Goal: Use online tool/utility: Utilize a website feature to perform a specific function

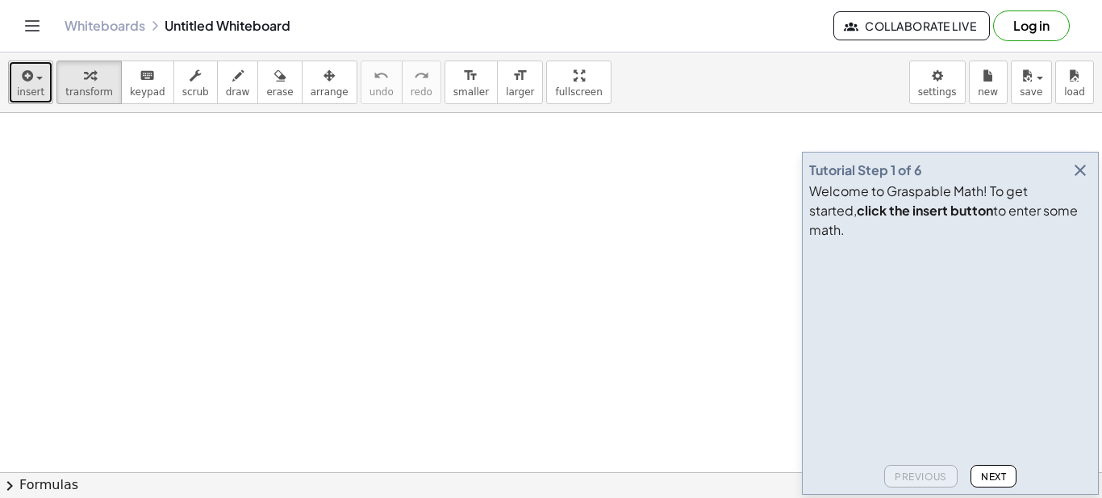
click at [26, 80] on icon "button" at bounding box center [26, 75] width 15 height 19
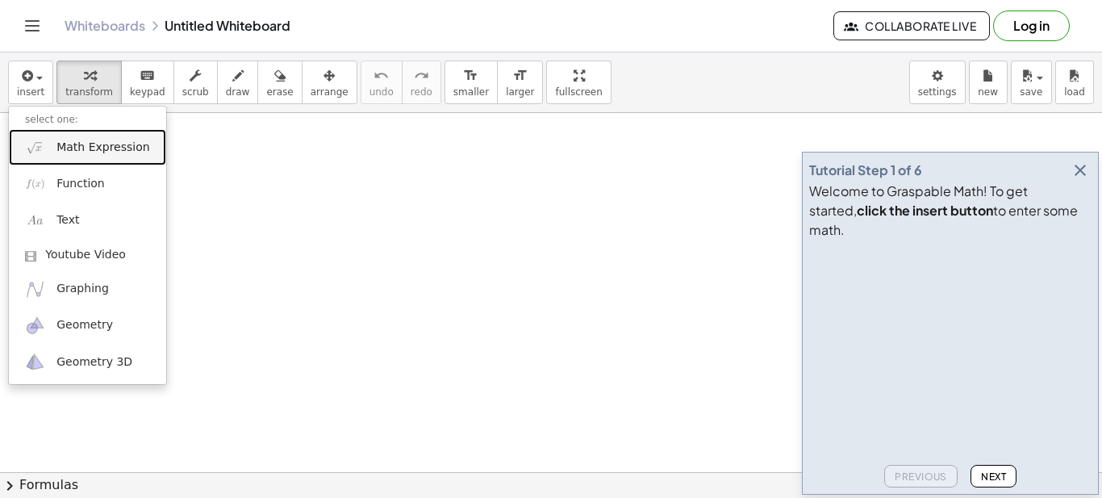
click at [73, 155] on span "Math Expression" at bounding box center [102, 148] width 93 height 16
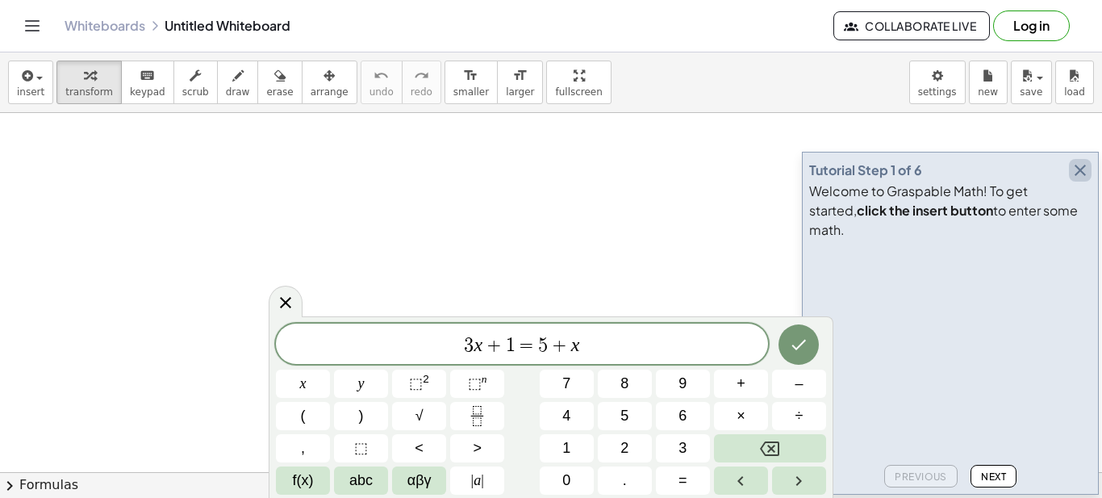
click at [1076, 180] on icon "button" at bounding box center [1080, 170] width 19 height 19
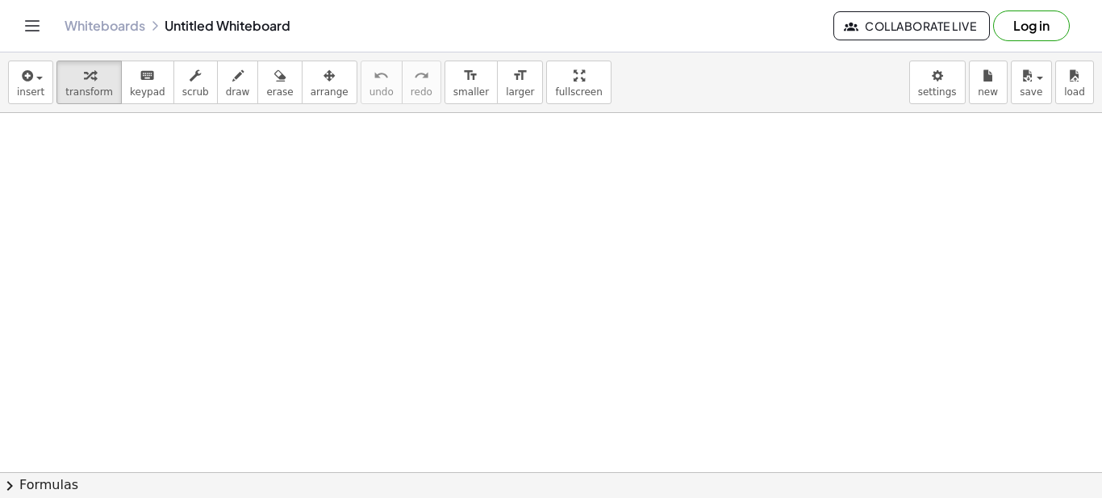
click at [31, 89] on span "insert" at bounding box center [30, 91] width 27 height 11
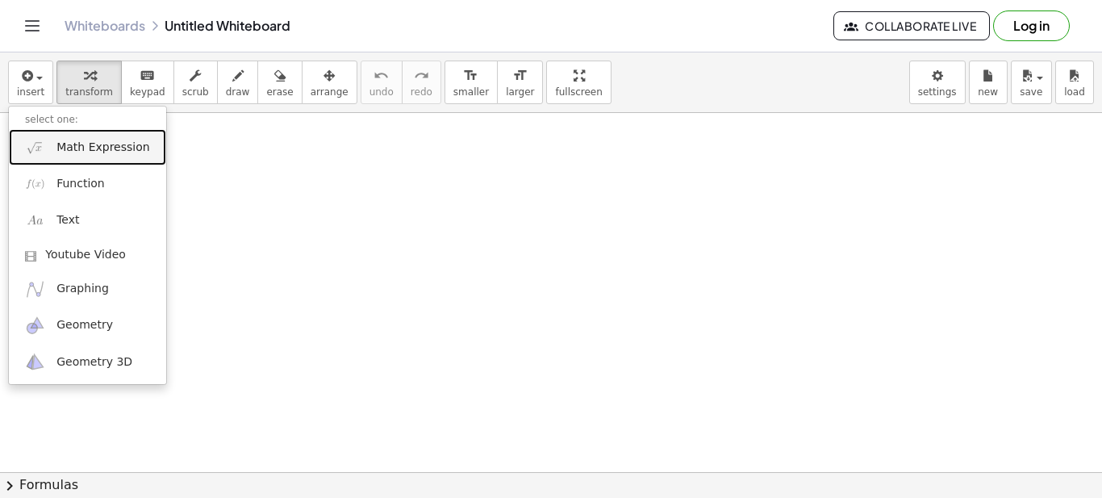
click at [68, 150] on span "Math Expression" at bounding box center [102, 148] width 93 height 16
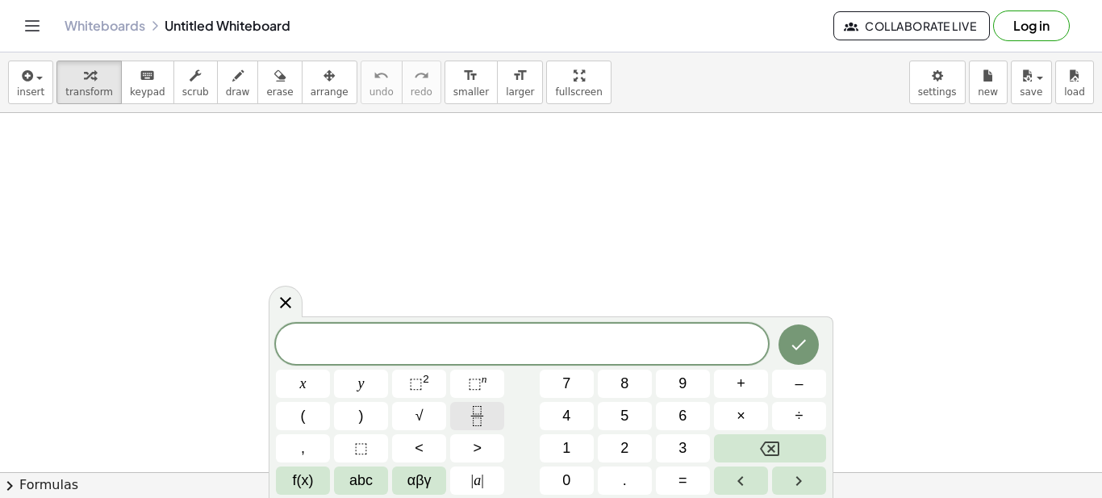
click at [474, 416] on icon "Fraction" at bounding box center [477, 416] width 20 height 20
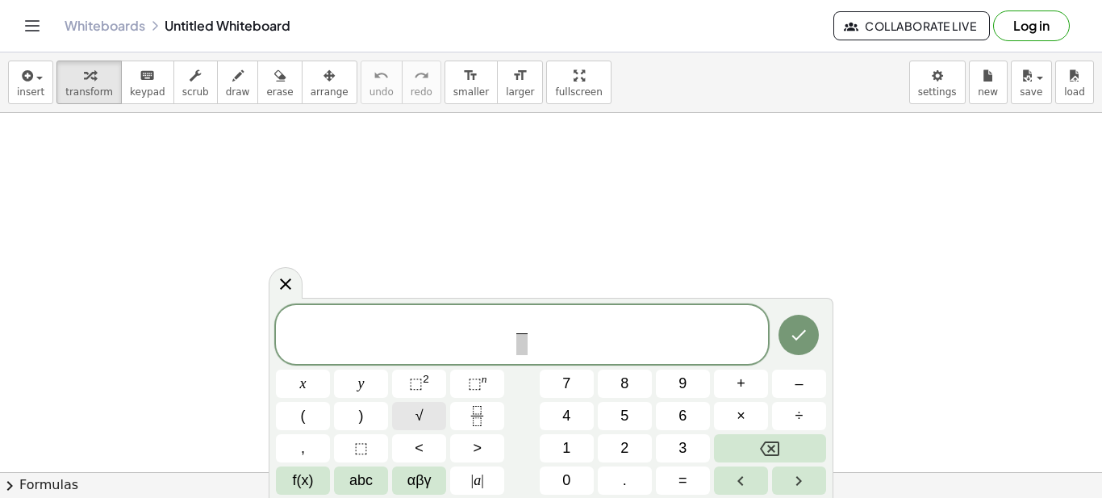
click at [424, 413] on button "√" at bounding box center [419, 416] width 54 height 28
click at [423, 413] on span "√" at bounding box center [420, 416] width 8 height 22
click at [422, 407] on span "√" at bounding box center [420, 416] width 8 height 22
click at [811, 333] on button "Done" at bounding box center [799, 332] width 40 height 40
click at [808, 333] on icon "Done" at bounding box center [798, 332] width 19 height 19
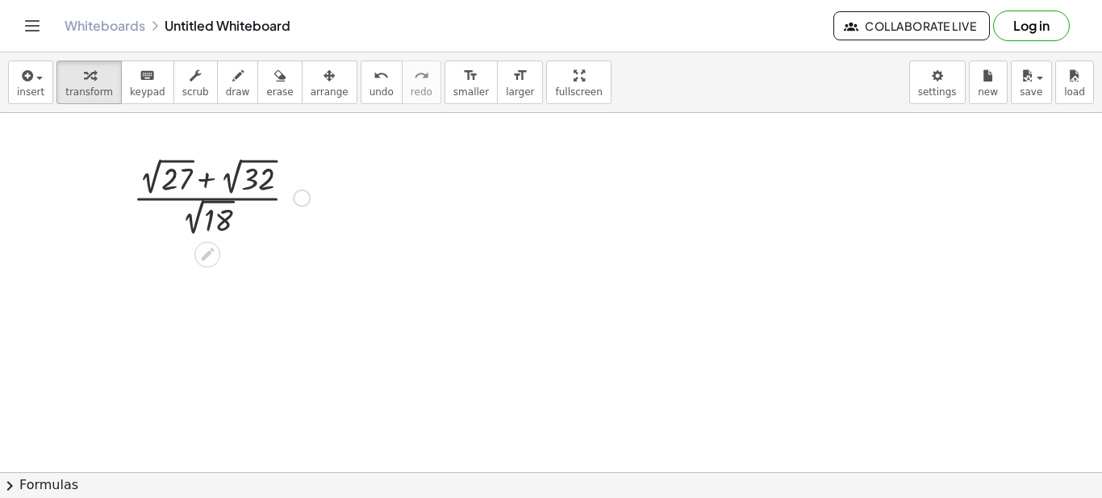
click at [302, 196] on div at bounding box center [302, 199] width 18 height 18
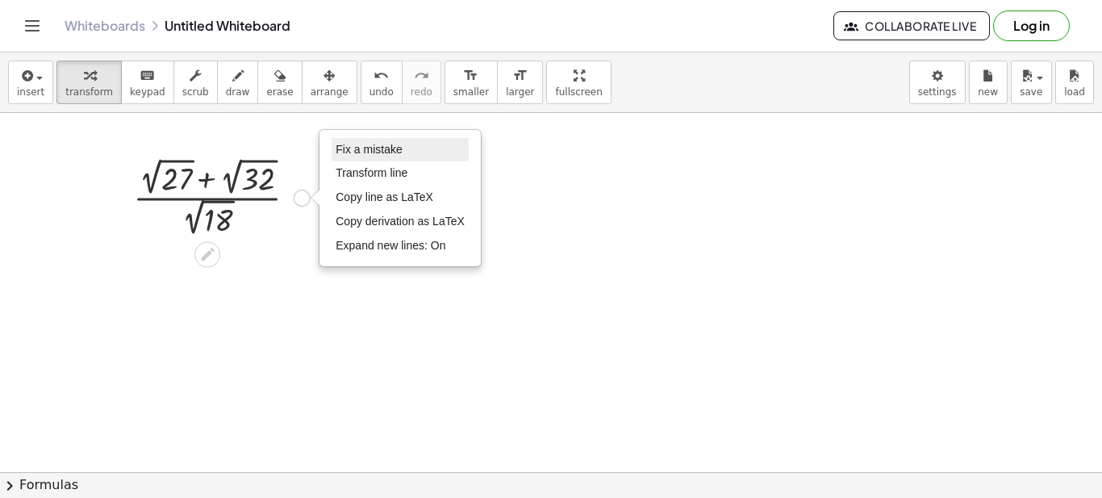
click at [381, 153] on span "Fix a mistake" at bounding box center [369, 149] width 66 height 13
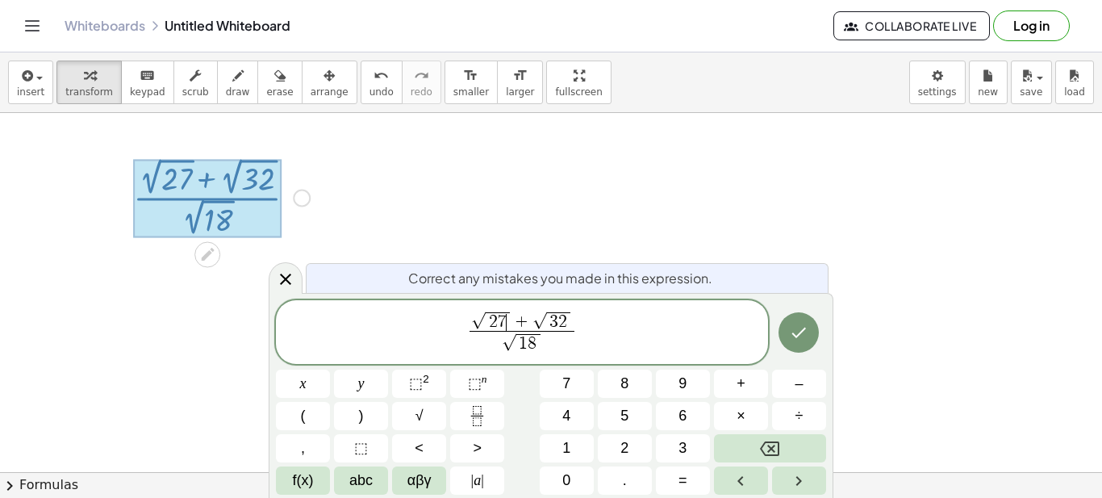
click at [510, 316] on span "√ 2 7 ​" at bounding box center [491, 321] width 40 height 20
drag, startPoint x: 568, startPoint y: 318, endPoint x: 555, endPoint y: 319, distance: 12.9
click at [527, 339] on span "1 8" at bounding box center [528, 343] width 24 height 19
drag, startPoint x: 535, startPoint y: 344, endPoint x: 520, endPoint y: 344, distance: 14.5
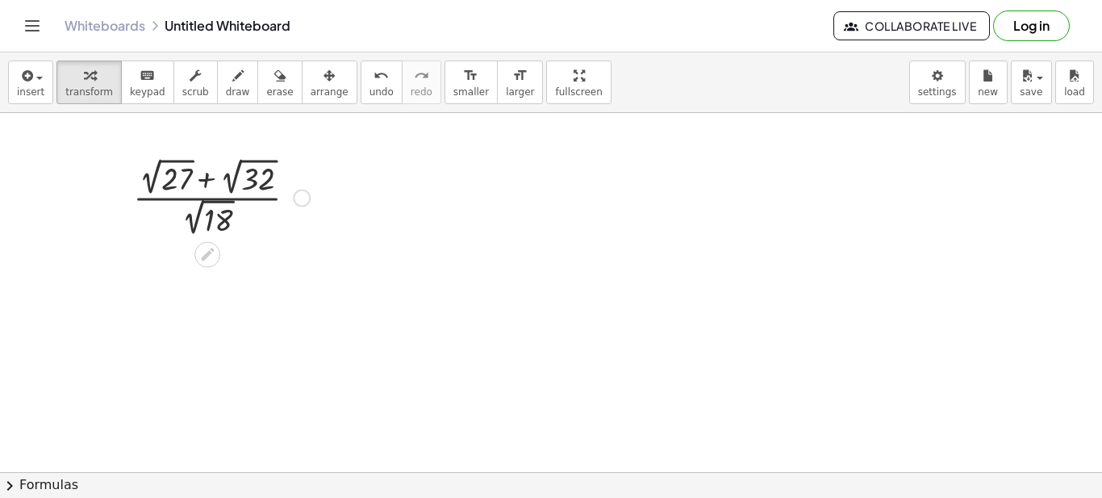
click at [240, 200] on div at bounding box center [221, 196] width 193 height 86
click at [300, 197] on div "Fix a mistake Transform line Copy line as LaTeX Copy derivation as LaTeX Expand…" at bounding box center [302, 199] width 18 height 18
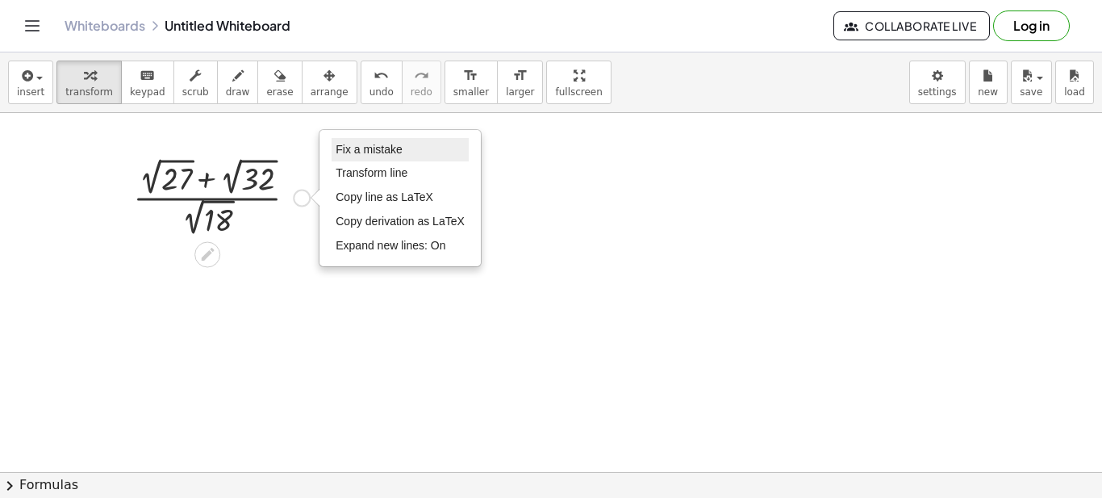
click at [390, 153] on span "Fix a mistake" at bounding box center [369, 149] width 66 height 13
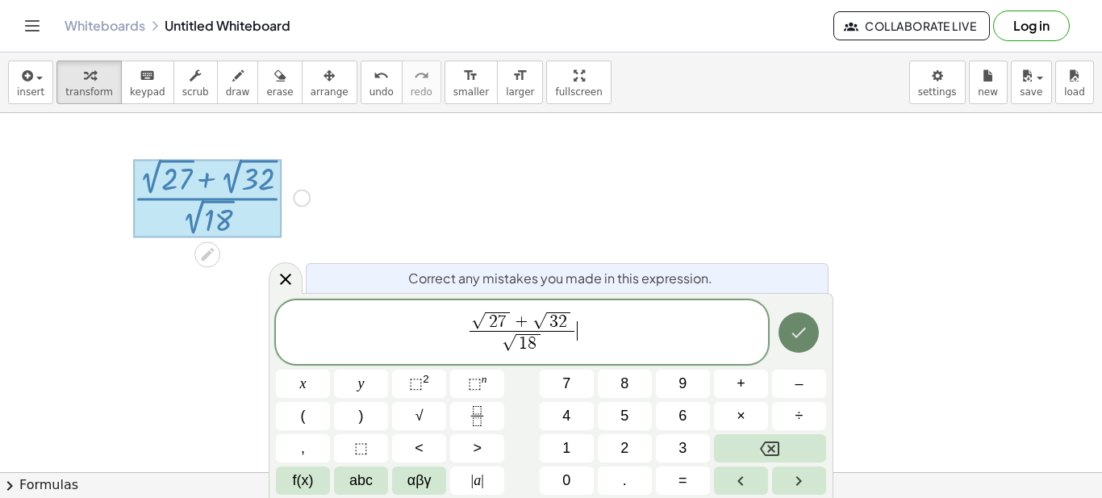
click at [801, 332] on icon "Done" at bounding box center [799, 333] width 15 height 10
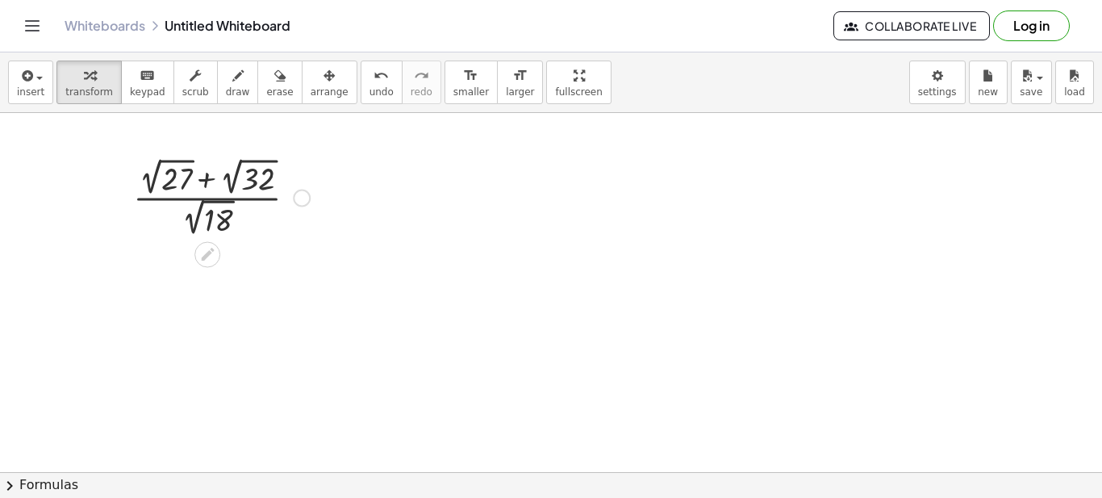
click at [298, 199] on div "Fix a mistake Transform line Copy line as LaTeX Copy derivation as LaTeX Expand…" at bounding box center [302, 199] width 18 height 18
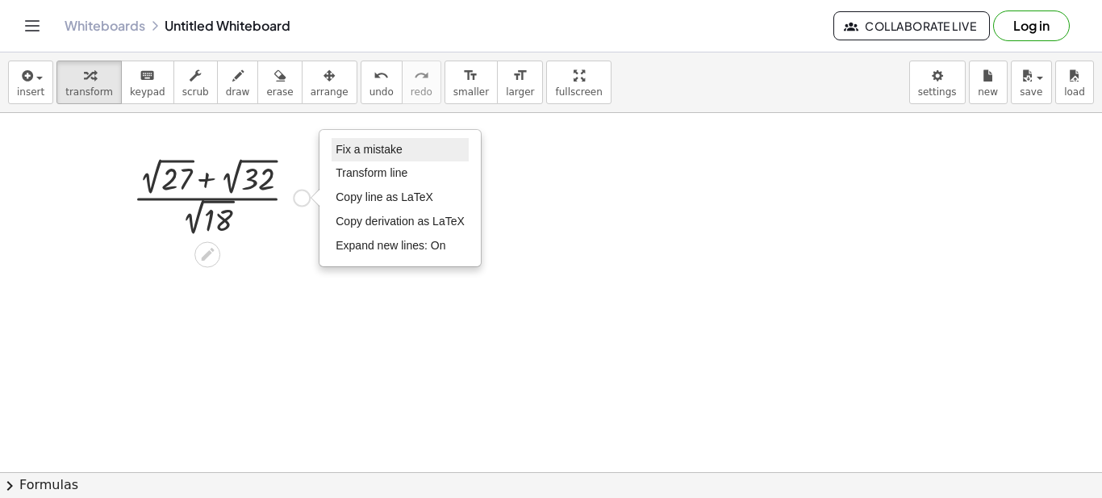
click at [373, 147] on span "Fix a mistake" at bounding box center [369, 149] width 66 height 13
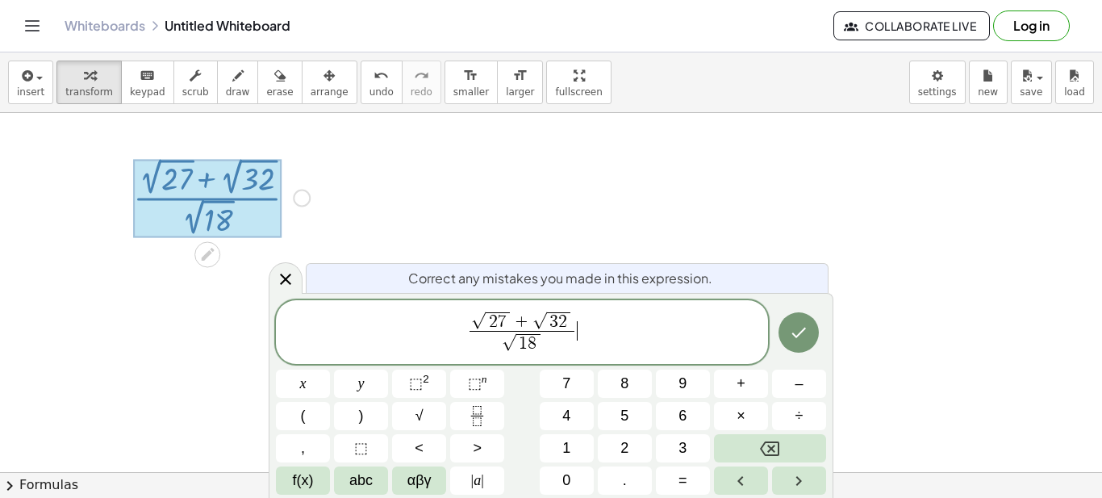
click at [502, 318] on span "7" at bounding box center [502, 322] width 9 height 18
click at [496, 317] on span "2 ​ 7" at bounding box center [498, 321] width 24 height 19
click at [541, 341] on span "√ 1 8 ​" at bounding box center [522, 343] width 40 height 20
click at [797, 335] on icon "Done" at bounding box center [798, 332] width 19 height 19
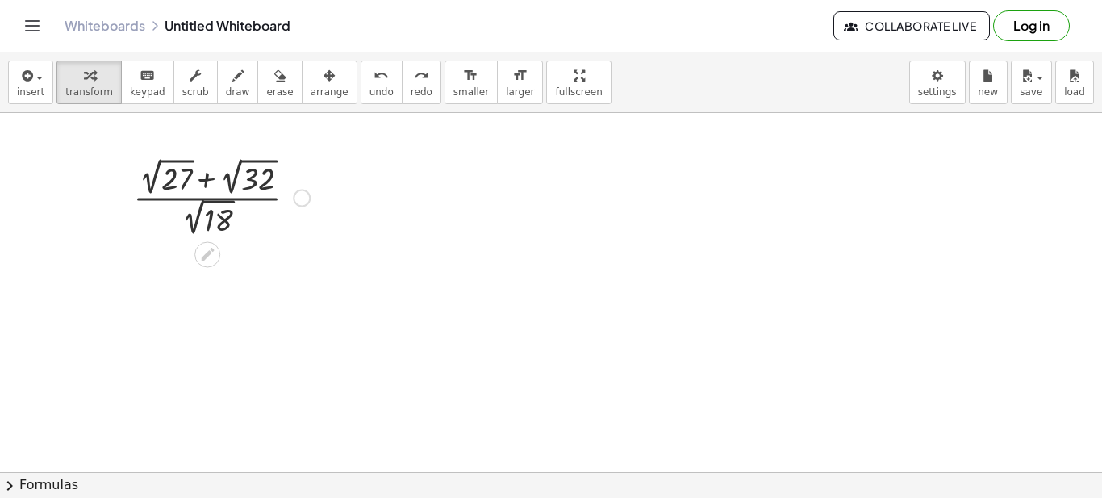
click at [303, 201] on div "Fix a mistake Transform line Copy line as LaTeX Copy derivation as LaTeX Expand…" at bounding box center [302, 199] width 18 height 18
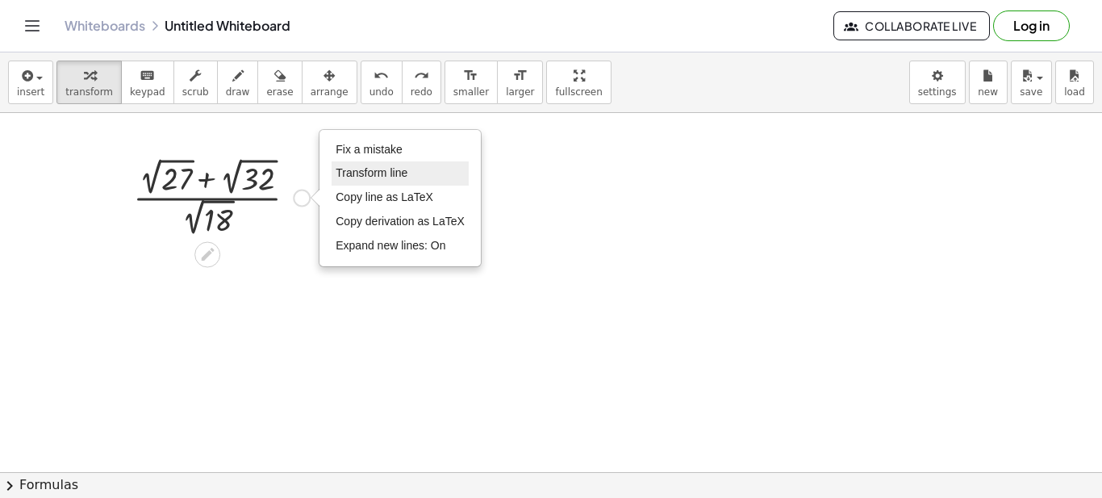
drag, startPoint x: 353, startPoint y: 199, endPoint x: 366, endPoint y: 176, distance: 26.7
click at [366, 176] on ul "Fix a mistake Transform line Copy line as LaTeX Copy derivation as LaTeX Expand…" at bounding box center [400, 198] width 137 height 121
click at [366, 176] on span "Transform line" at bounding box center [372, 172] width 72 height 13
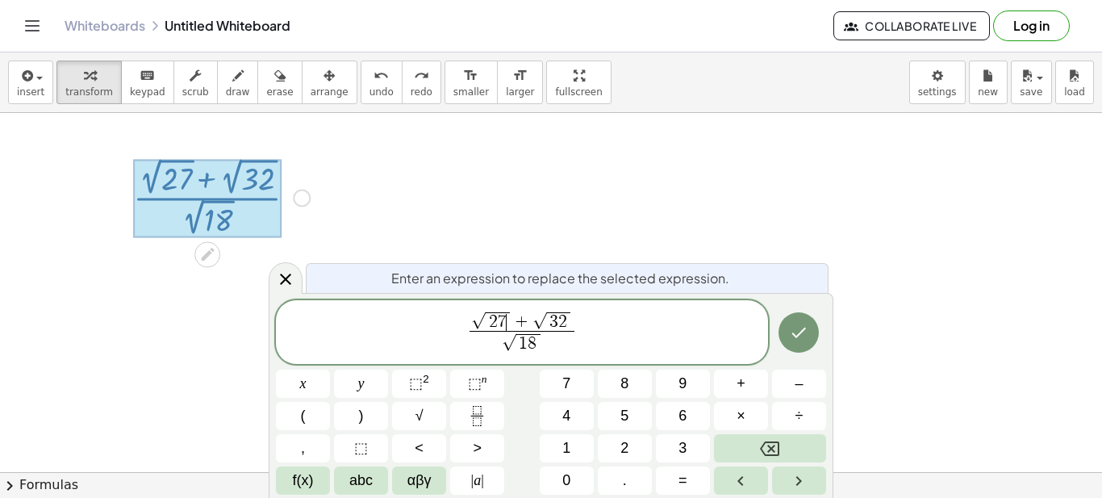
click at [507, 320] on span "2 7 ​" at bounding box center [498, 321] width 24 height 19
click at [506, 324] on span "9" at bounding box center [503, 322] width 9 height 18
click at [503, 324] on span "9" at bounding box center [503, 322] width 9 height 18
click at [300, 379] on span "x" at bounding box center [303, 384] width 6 height 22
click at [739, 417] on span "×" at bounding box center [741, 416] width 9 height 22
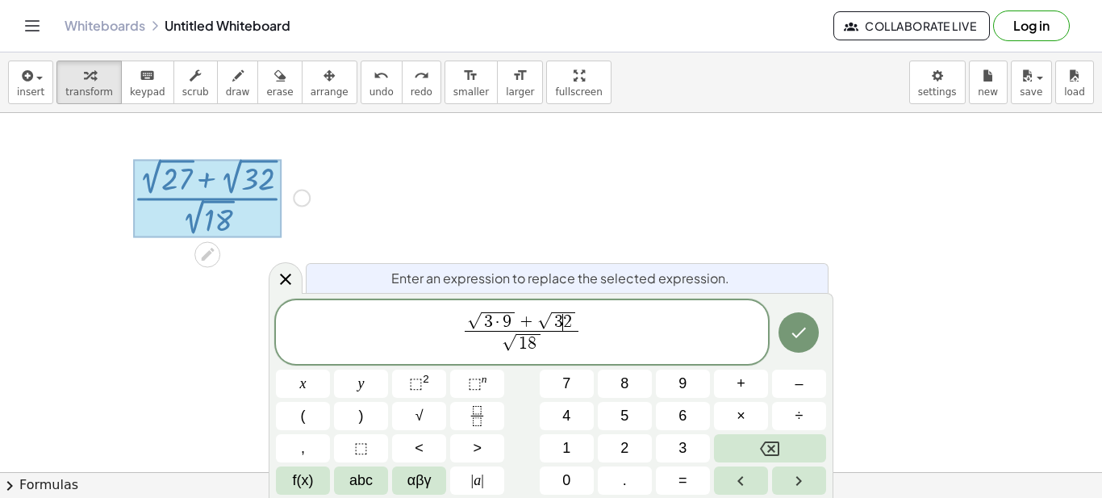
click at [562, 324] on span "3 ​ 2" at bounding box center [564, 321] width 24 height 19
click at [530, 345] on span "8" at bounding box center [532, 344] width 9 height 18
click at [621, 450] on span "2" at bounding box center [625, 448] width 8 height 22
click at [732, 414] on button "×" at bounding box center [741, 416] width 54 height 28
click at [683, 386] on span "9" at bounding box center [683, 384] width 8 height 22
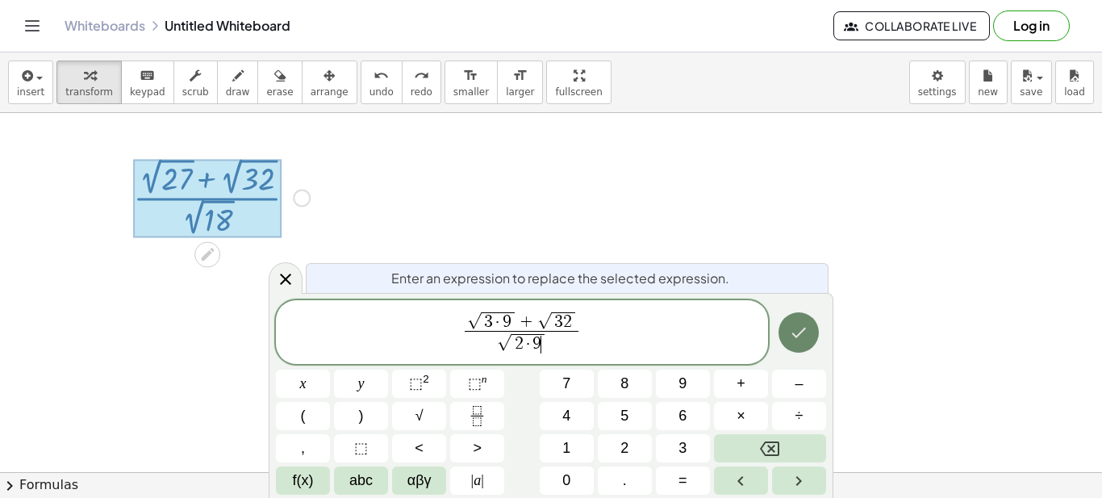
click at [802, 335] on icon "Done" at bounding box center [798, 332] width 19 height 19
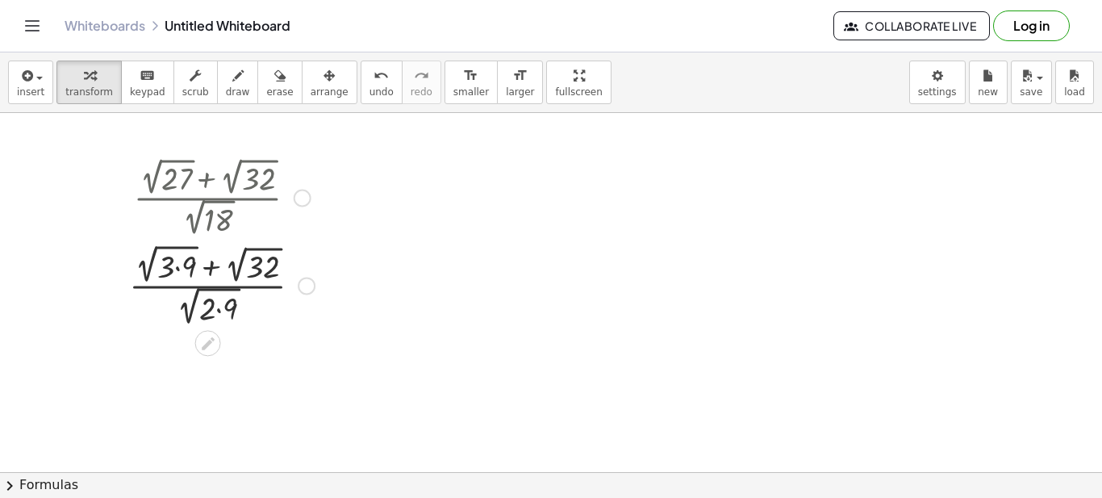
scroll to position [81, 0]
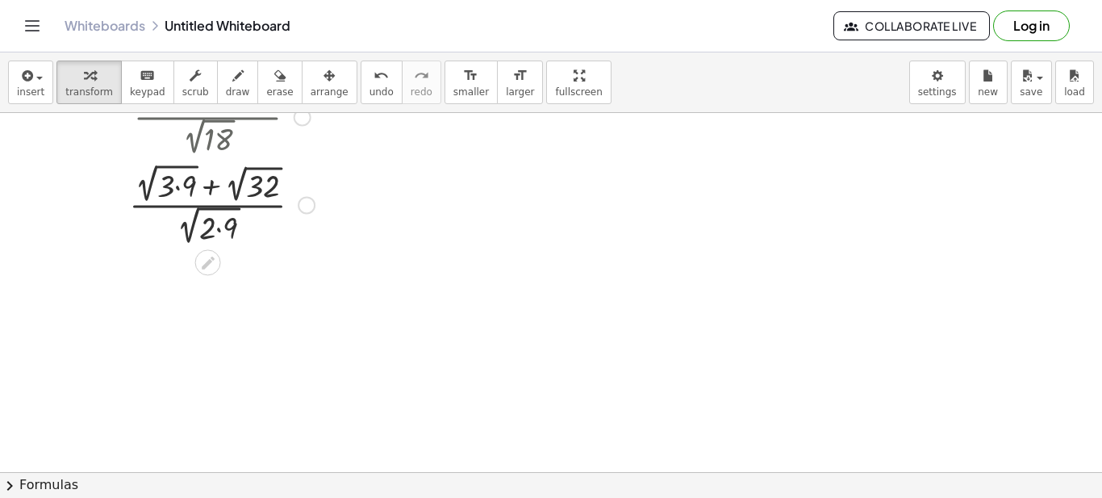
click at [312, 207] on div "Fix a mistake Transform line Copy line as LaTeX Copy derivation as LaTeX Expand…" at bounding box center [307, 205] width 18 height 18
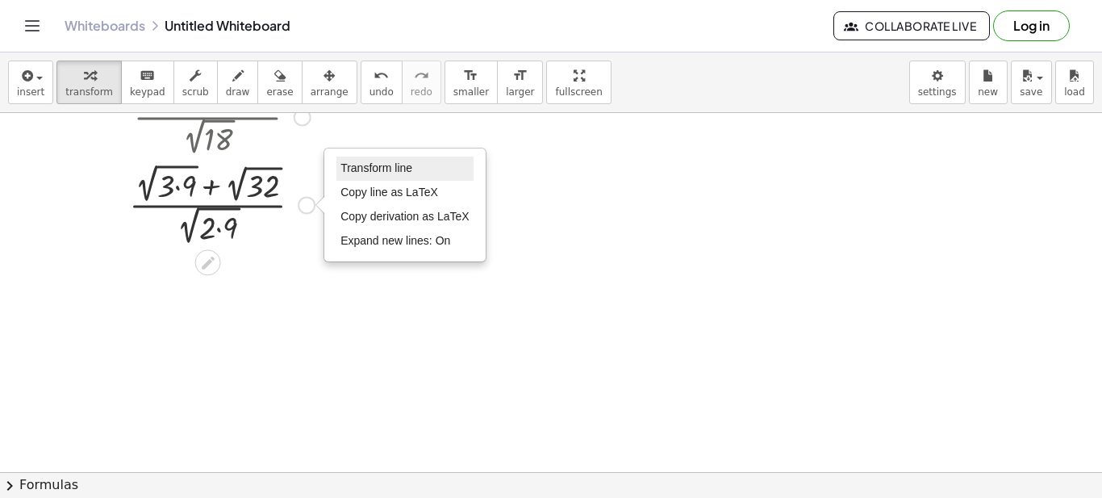
click at [370, 170] on span "Transform line" at bounding box center [377, 167] width 72 height 13
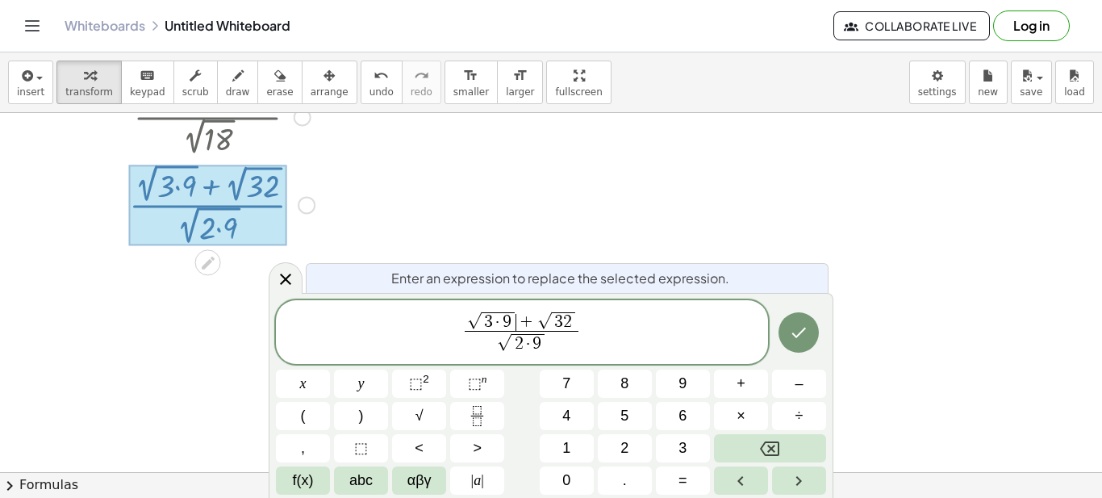
click at [526, 314] on span "+" at bounding box center [526, 323] width 21 height 18
click at [620, 474] on button "." at bounding box center [625, 480] width 54 height 28
click at [624, 482] on span "." at bounding box center [625, 481] width 4 height 22
click at [424, 410] on button "√" at bounding box center [419, 416] width 54 height 28
click at [670, 387] on button "9" at bounding box center [683, 384] width 54 height 28
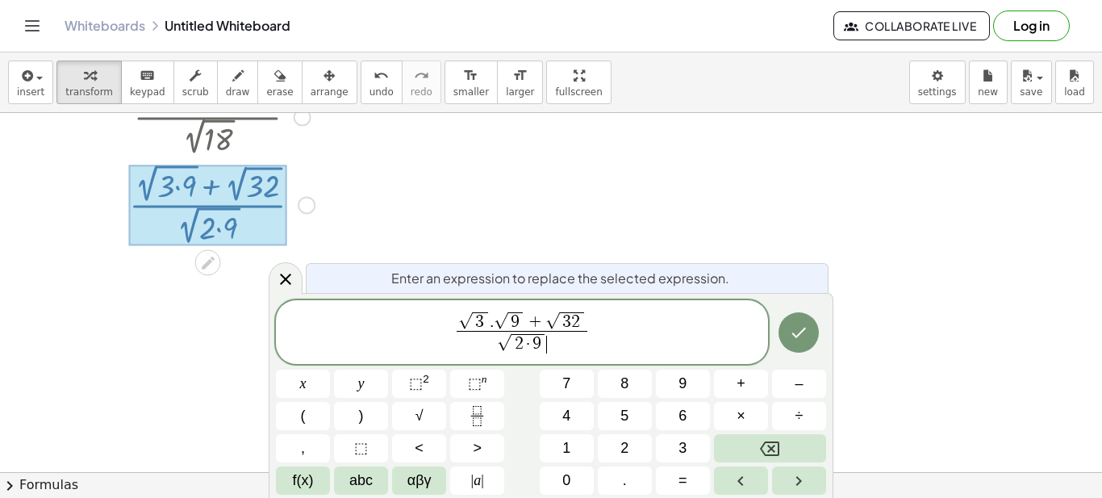
click at [558, 344] on span "√ 2 · 9 ​" at bounding box center [522, 343] width 131 height 24
click at [745, 412] on span "×" at bounding box center [741, 416] width 9 height 22
click at [433, 411] on button "√" at bounding box center [419, 416] width 54 height 28
click at [675, 386] on button "9" at bounding box center [683, 384] width 54 height 28
click at [792, 332] on icon "Done" at bounding box center [798, 332] width 19 height 19
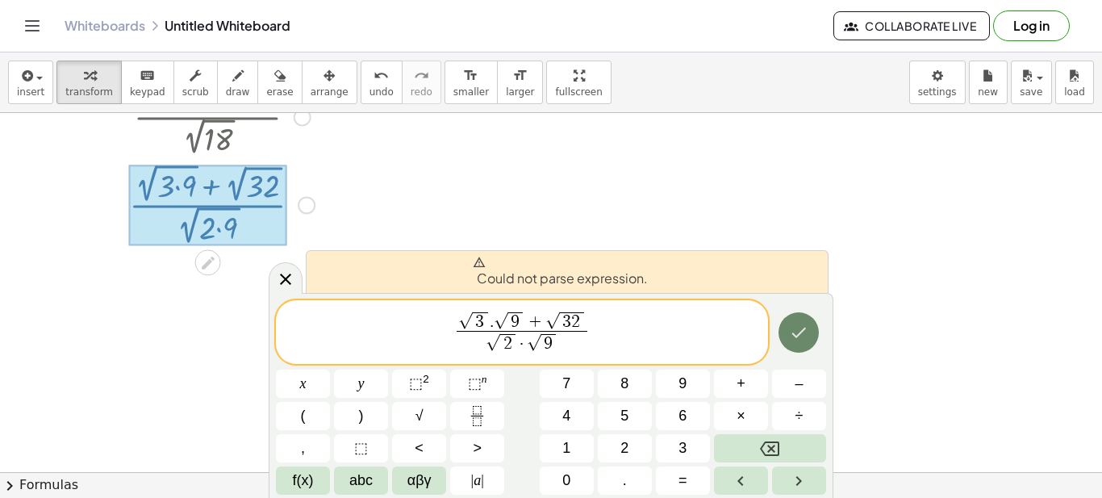
click at [786, 338] on button "Done" at bounding box center [799, 332] width 40 height 40
click at [621, 338] on span "√ 3 . √ 9 + √ 3 2 √ 2 · √ 9 ​ ​" at bounding box center [522, 334] width 492 height 48
click at [575, 346] on span "√ 2 · √ 9" at bounding box center [522, 343] width 131 height 24
click at [793, 328] on icon "Done" at bounding box center [798, 332] width 19 height 19
click at [524, 345] on span "·" at bounding box center [522, 345] width 10 height 18
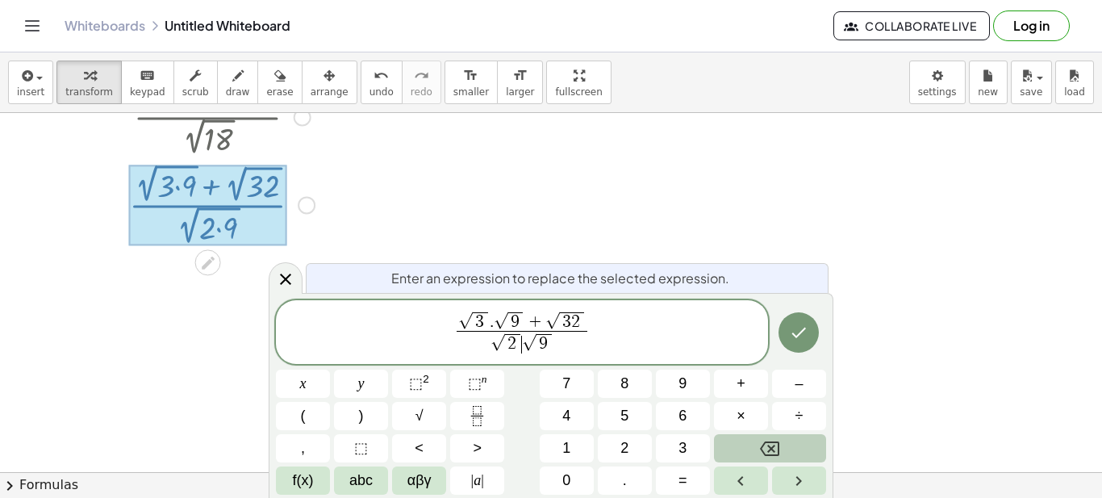
click at [763, 445] on icon "Backspace" at bounding box center [769, 448] width 19 height 15
click at [495, 323] on span "√" at bounding box center [501, 321] width 15 height 17
click at [795, 337] on icon "Done" at bounding box center [798, 332] width 19 height 19
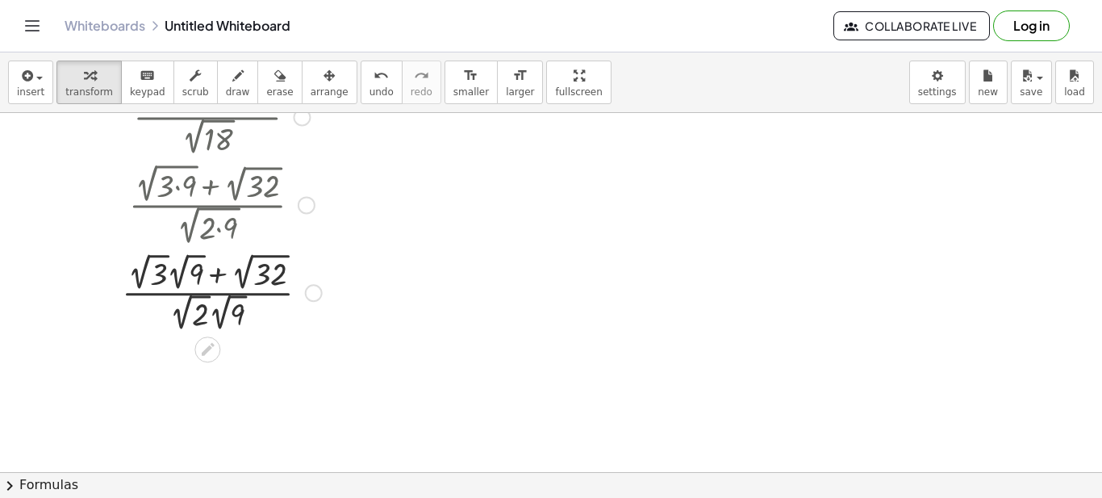
scroll to position [161, 0]
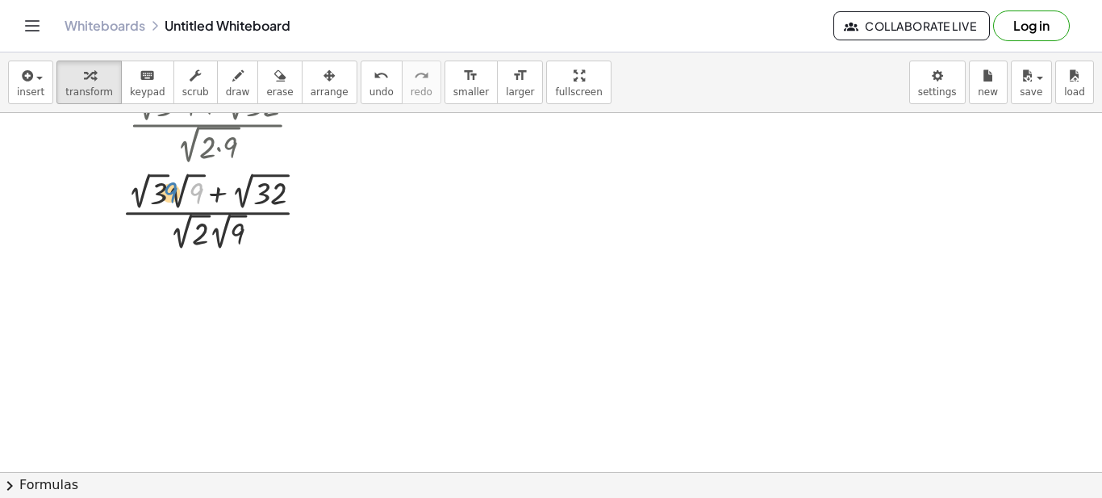
drag, startPoint x: 189, startPoint y: 185, endPoint x: 164, endPoint y: 184, distance: 25.0
click at [164, 184] on div at bounding box center [222, 211] width 216 height 86
drag, startPoint x: 261, startPoint y: 196, endPoint x: 236, endPoint y: 190, distance: 25.6
click at [236, 190] on div at bounding box center [222, 211] width 216 height 86
drag, startPoint x: 240, startPoint y: 180, endPoint x: 295, endPoint y: 185, distance: 55.1
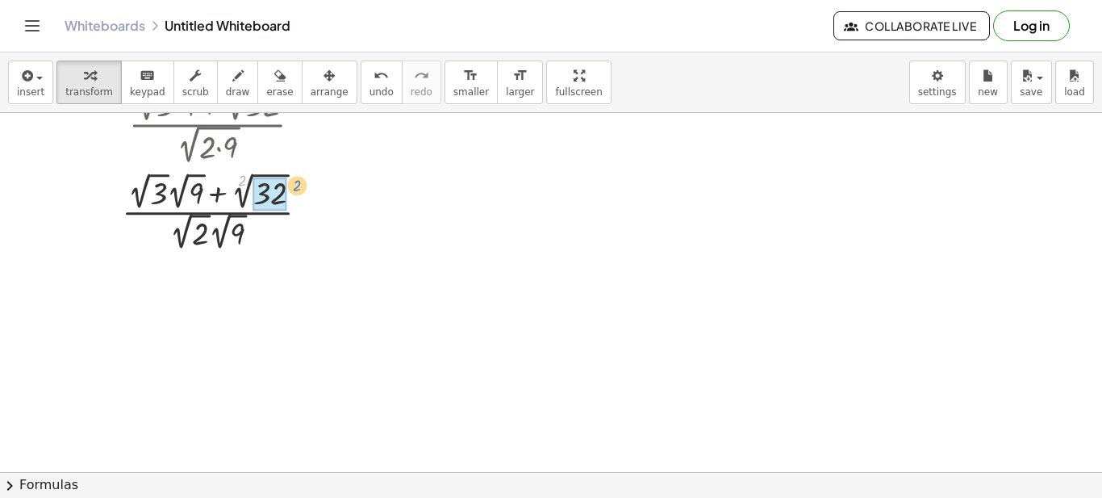
click at [295, 185] on div at bounding box center [222, 211] width 216 height 86
click at [244, 182] on div at bounding box center [222, 211] width 216 height 86
click at [200, 192] on div at bounding box center [222, 211] width 216 height 86
drag, startPoint x: 200, startPoint y: 190, endPoint x: 248, endPoint y: 237, distance: 66.8
click at [248, 237] on div at bounding box center [222, 211] width 216 height 86
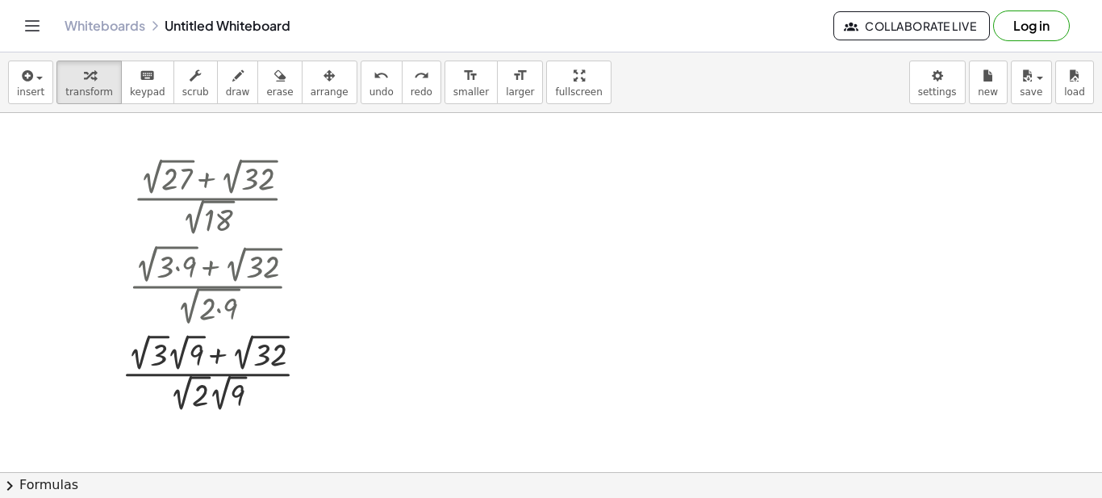
scroll to position [81, 0]
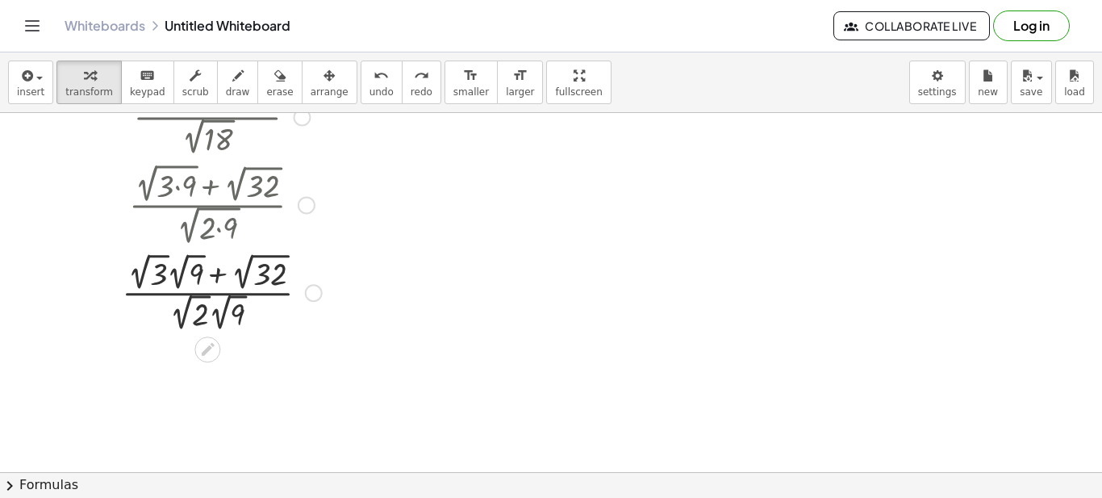
click at [315, 295] on div at bounding box center [314, 293] width 18 height 18
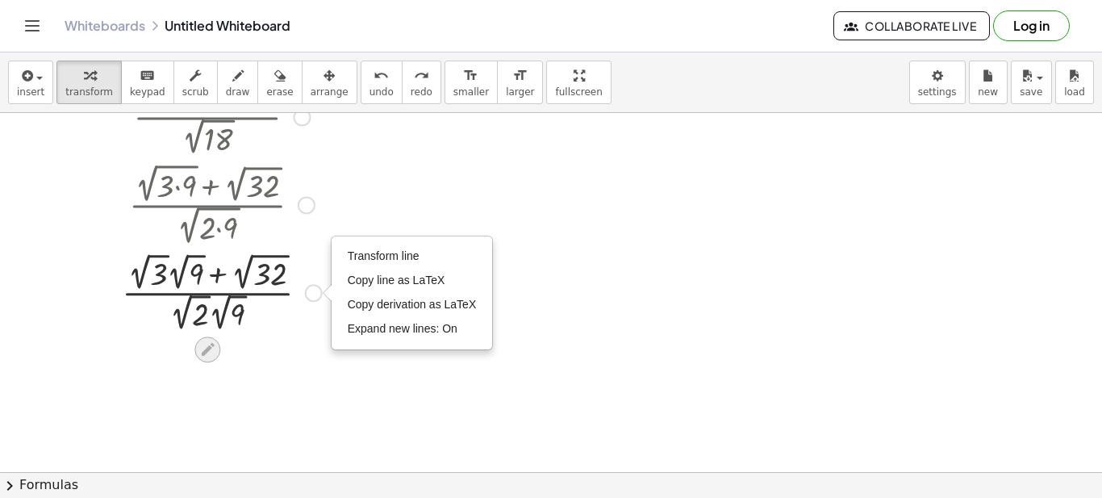
click at [202, 346] on icon at bounding box center [207, 349] width 17 height 17
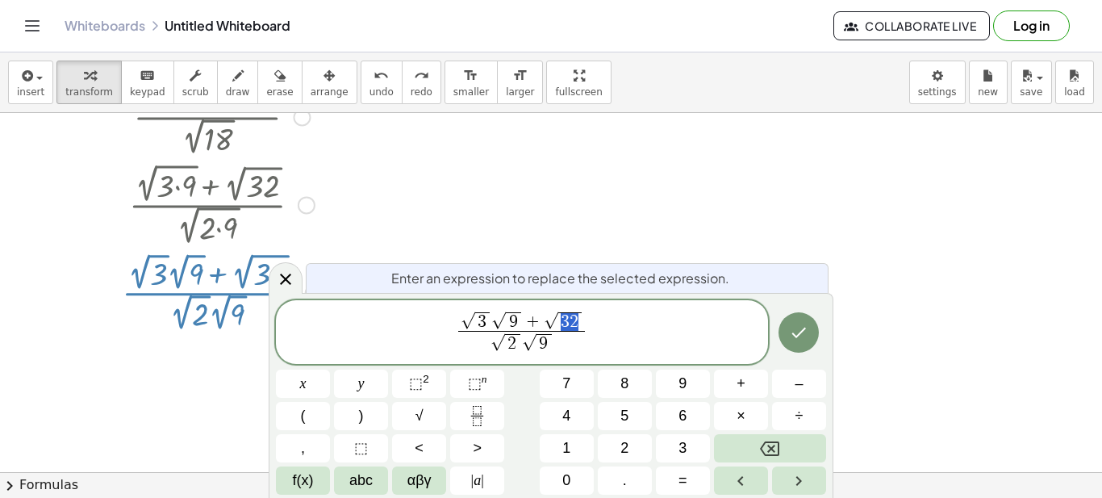
click at [563, 320] on span "3 2" at bounding box center [570, 321] width 24 height 19
click at [579, 319] on span "3 2 ​" at bounding box center [570, 321] width 24 height 19
click at [431, 414] on button "√" at bounding box center [419, 416] width 54 height 28
click at [553, 323] on span "3" at bounding box center [549, 321] width 15 height 19
click at [798, 337] on icon "Done" at bounding box center [798, 332] width 19 height 19
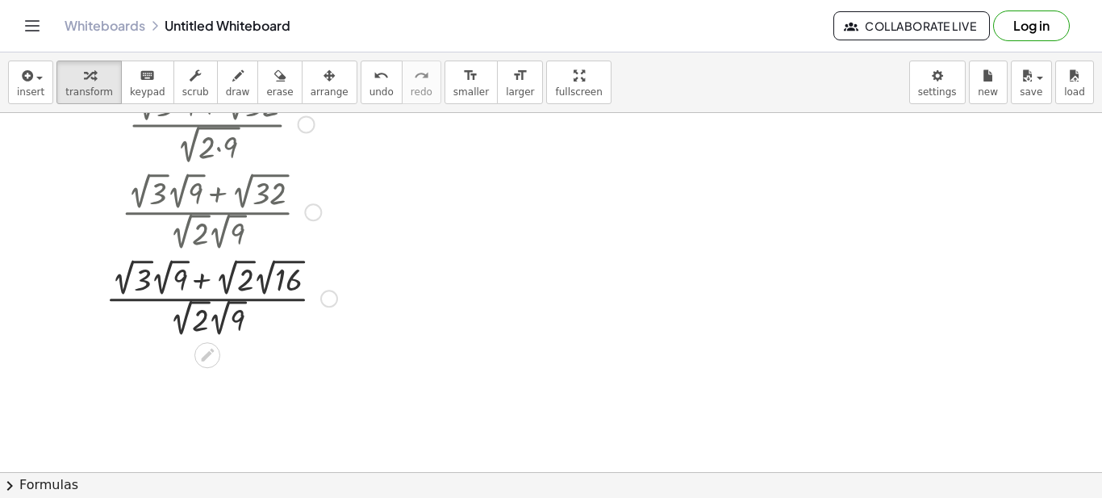
scroll to position [242, 0]
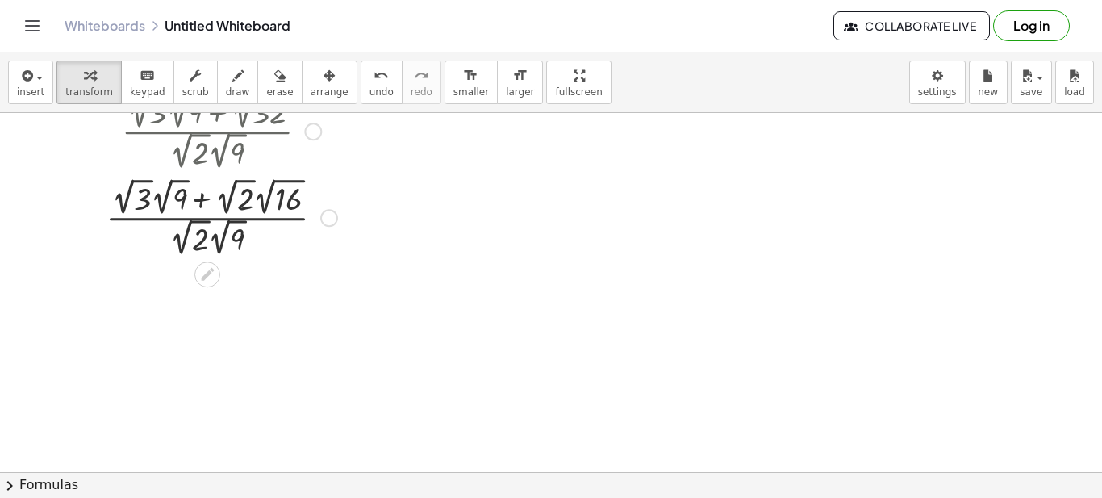
click at [212, 268] on icon at bounding box center [207, 274] width 13 height 13
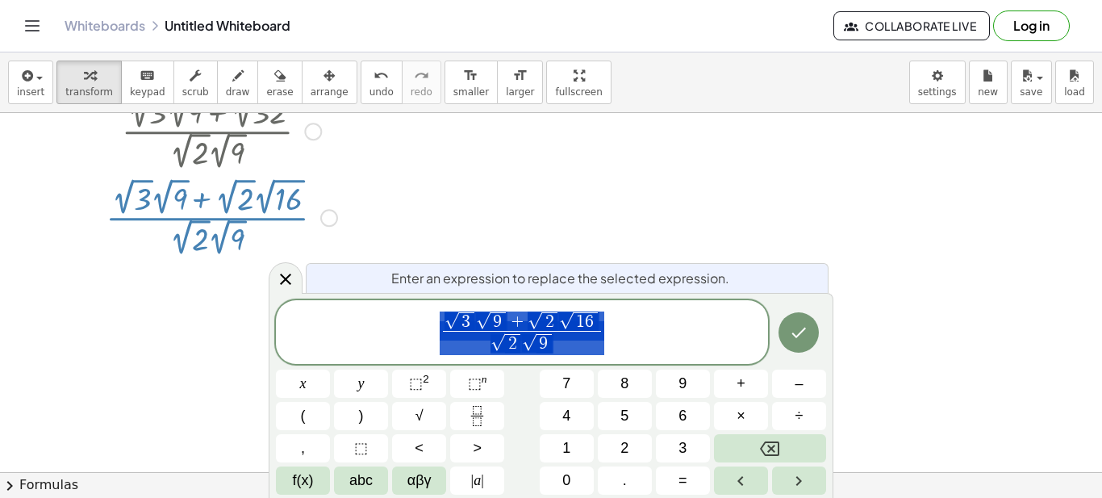
drag, startPoint x: 613, startPoint y: 330, endPoint x: 517, endPoint y: 324, distance: 96.2
click at [517, 324] on span "√ 3 √ 9 + √ 2 √ 1 6 √ 2 √ 9 ​" at bounding box center [522, 334] width 492 height 48
drag, startPoint x: 525, startPoint y: 330, endPoint x: 604, endPoint y: 330, distance: 79.1
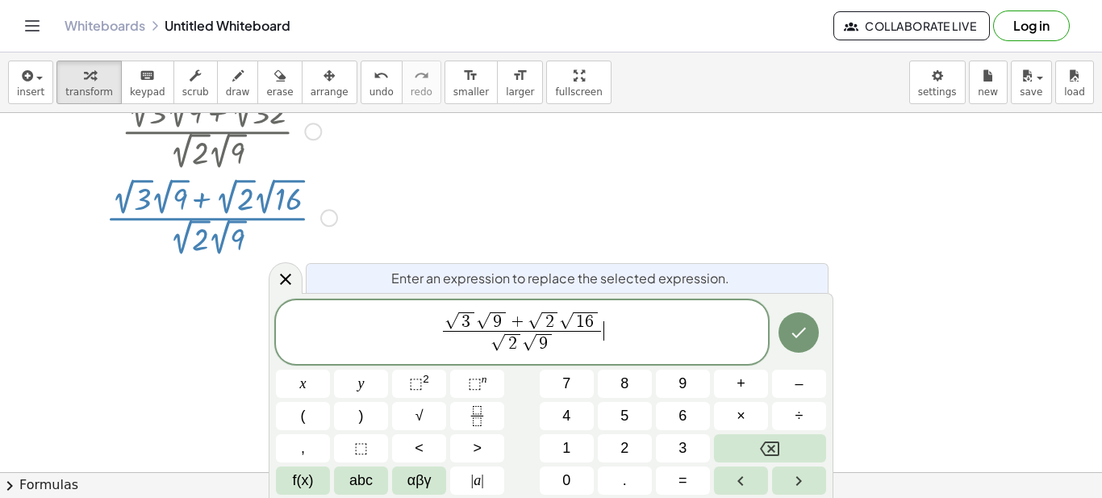
click at [610, 330] on span "√ 3 √ 9 + √ 2 √ 1 6 √ 2 √ 9 ​ ​" at bounding box center [522, 334] width 492 height 48
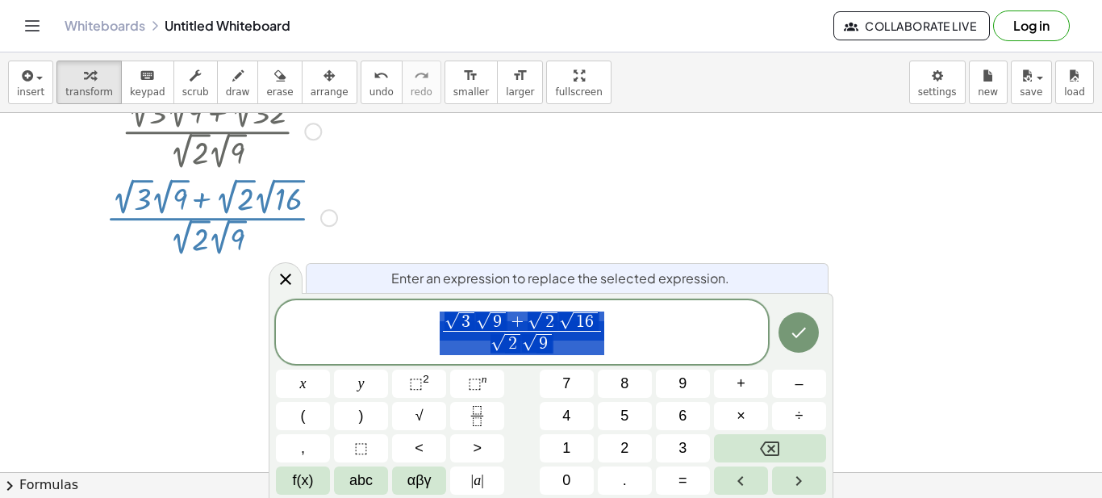
drag, startPoint x: 610, startPoint y: 330, endPoint x: 566, endPoint y: 323, distance: 45.0
click at [566, 323] on span "√ 3 √ 9 + √ 2 √ 1 6 √ 2 √ 9 ​" at bounding box center [522, 334] width 492 height 48
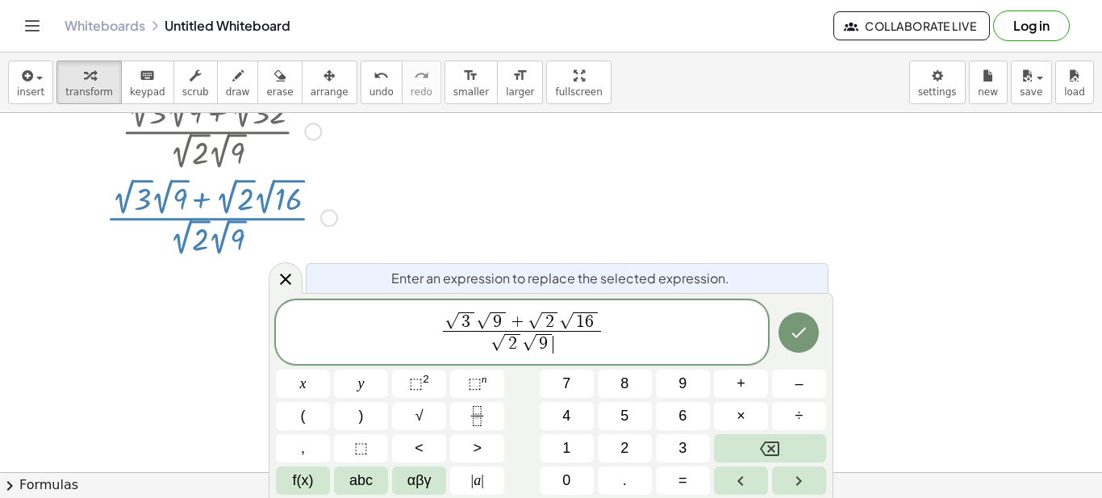
click at [602, 325] on span "√ 3 √ 9 + √ 2 √ 1 6 √ 2 √ 9 ​ ​" at bounding box center [522, 333] width 165 height 44
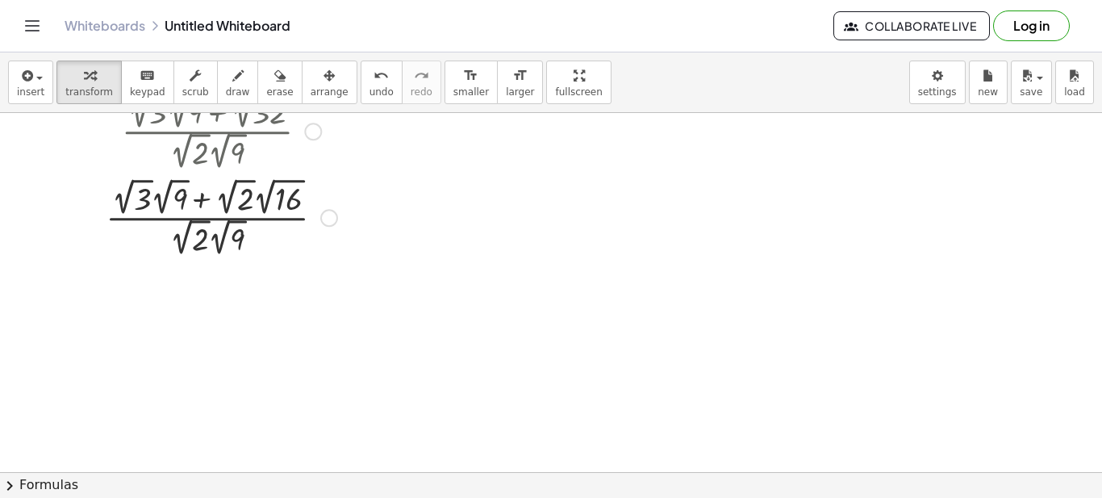
click at [221, 235] on div at bounding box center [222, 216] width 248 height 86
click at [211, 270] on icon at bounding box center [207, 274] width 13 height 13
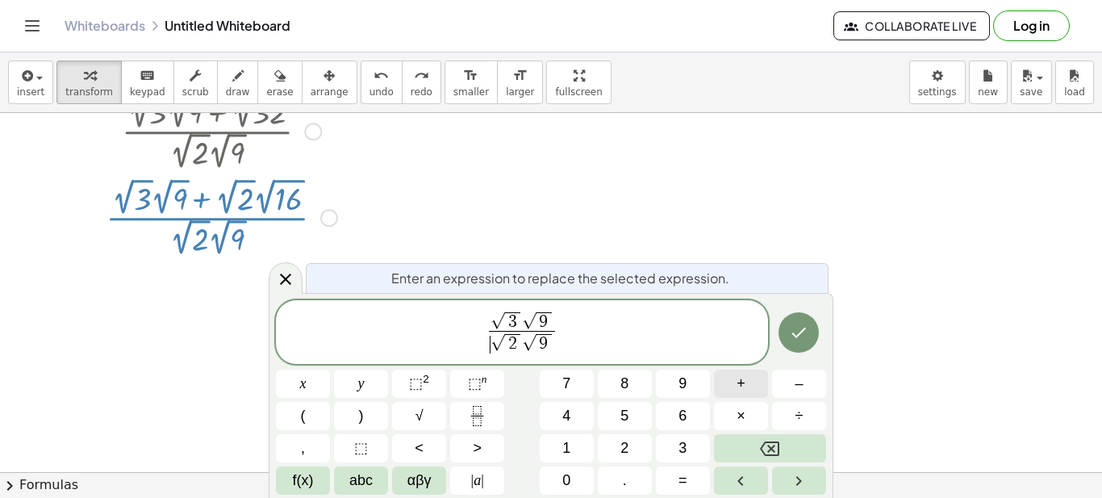
click at [738, 381] on span "+" at bounding box center [741, 384] width 9 height 22
click at [587, 327] on span "√ 3 √ 9 ​ √ 2 √ 9 ​" at bounding box center [522, 334] width 492 height 48
click at [738, 381] on span "+" at bounding box center [741, 384] width 9 height 22
click at [478, 416] on icon "Fraction" at bounding box center [477, 416] width 20 height 20
click at [433, 412] on button "√" at bounding box center [419, 416] width 54 height 28
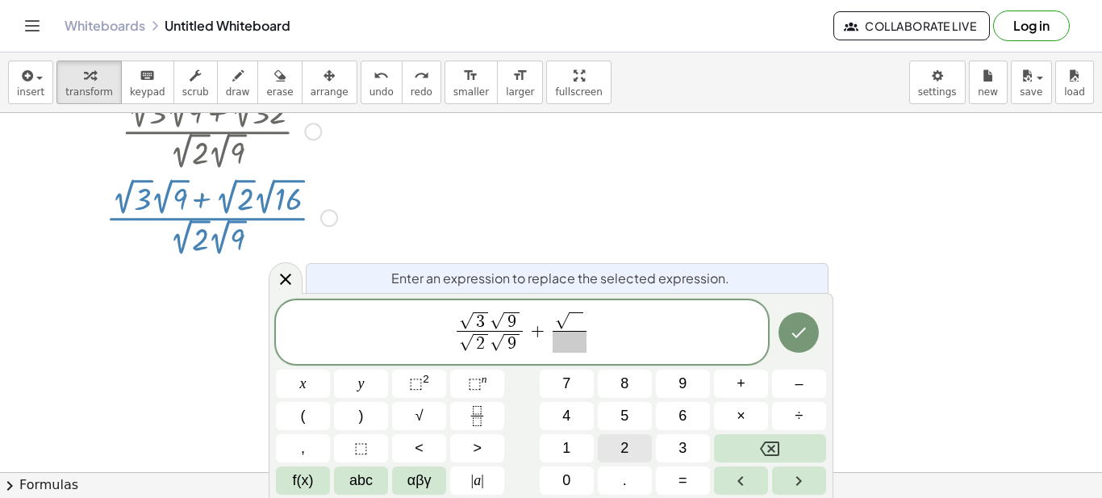
click at [614, 445] on button "2" at bounding box center [625, 448] width 54 height 28
click at [422, 412] on span "√" at bounding box center [420, 416] width 8 height 22
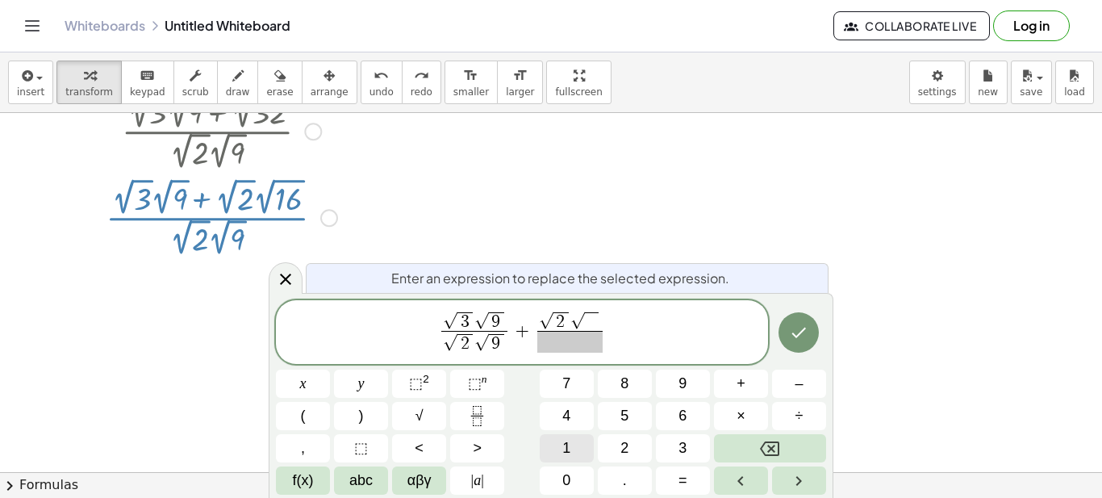
click at [574, 437] on button "1" at bounding box center [567, 448] width 54 height 28
click at [683, 420] on span "6" at bounding box center [683, 416] width 8 height 22
click at [425, 412] on button "√" at bounding box center [419, 416] width 54 height 28
click at [623, 445] on span "2" at bounding box center [625, 448] width 8 height 22
click at [423, 416] on span "√" at bounding box center [420, 416] width 8 height 22
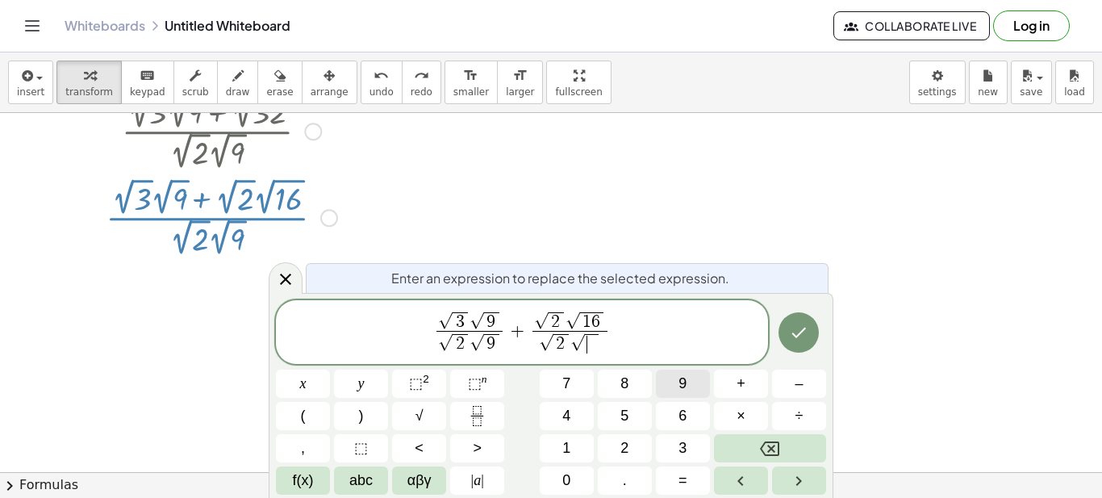
click at [687, 377] on span "9" at bounding box center [683, 384] width 8 height 22
click at [807, 347] on button "Done" at bounding box center [799, 332] width 40 height 40
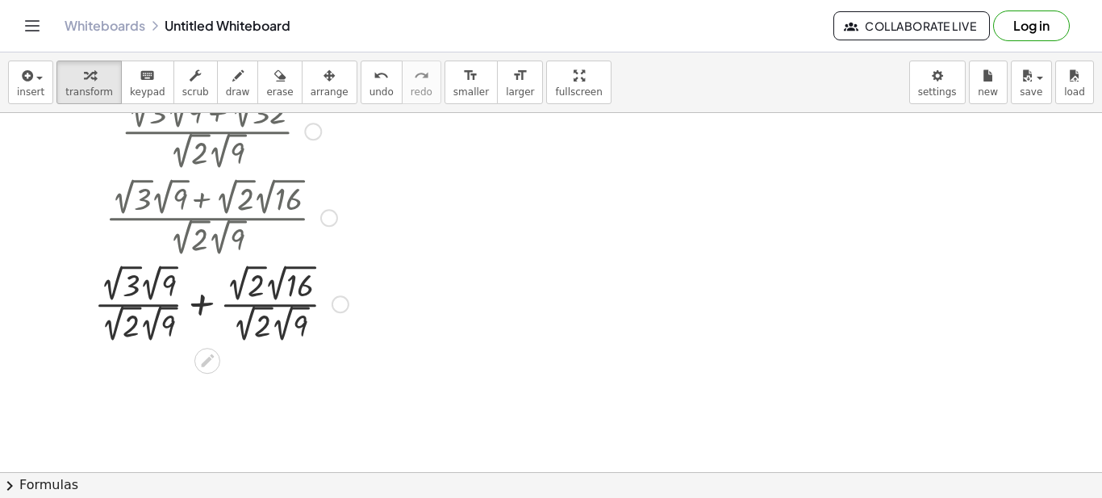
scroll to position [323, 0]
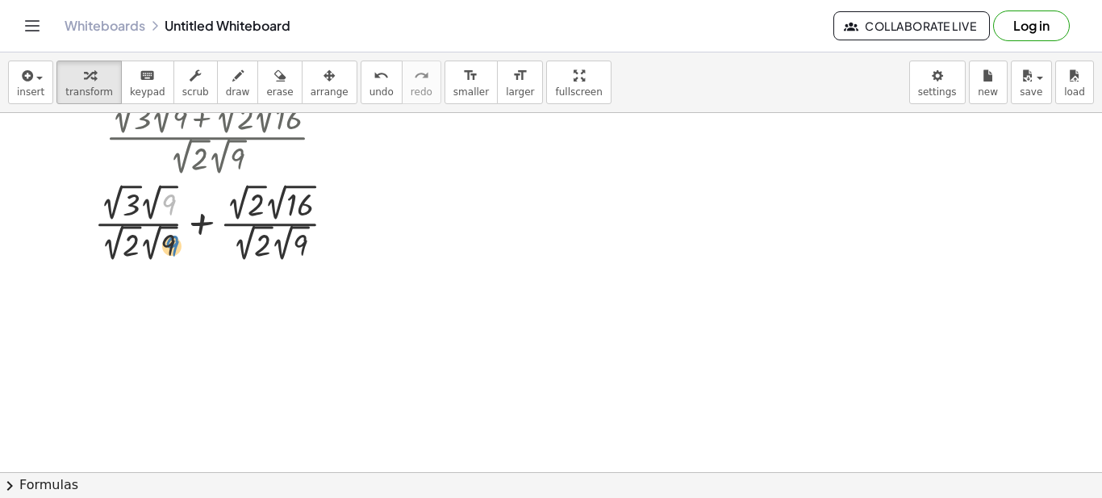
drag, startPoint x: 165, startPoint y: 194, endPoint x: 169, endPoint y: 234, distance: 40.5
click at [169, 234] on div at bounding box center [221, 222] width 270 height 86
drag, startPoint x: 150, startPoint y: 200, endPoint x: 157, endPoint y: 250, distance: 50.6
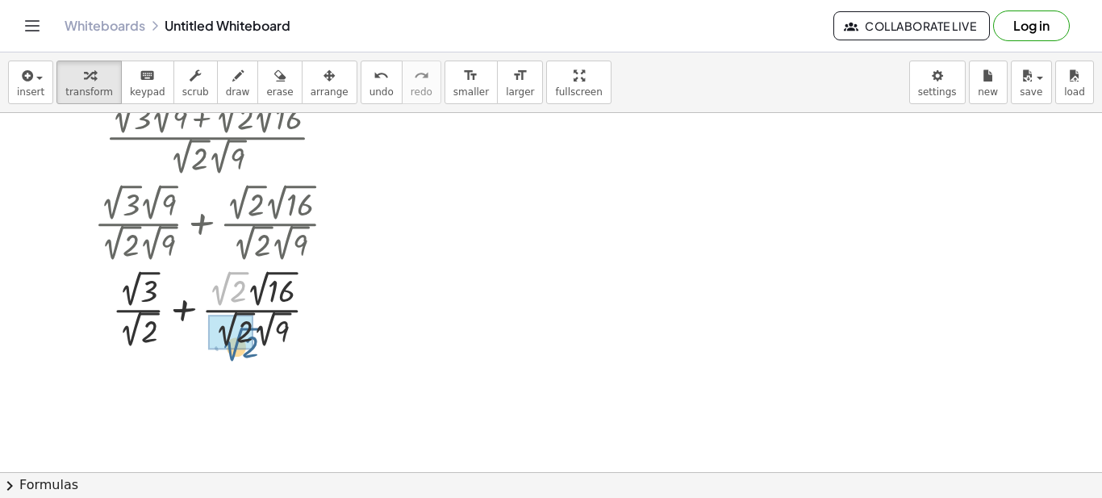
drag, startPoint x: 227, startPoint y: 282, endPoint x: 239, endPoint y: 339, distance: 58.6
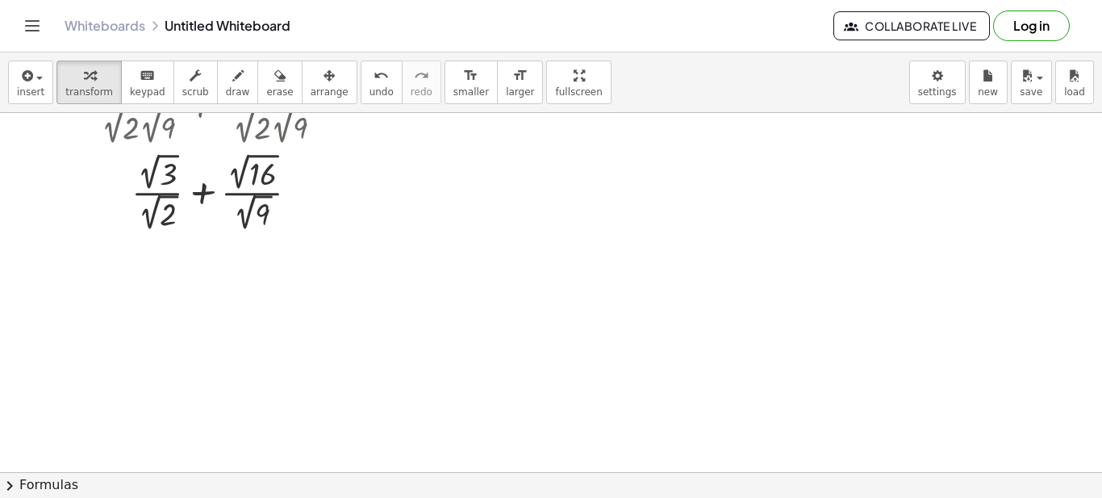
scroll to position [359, 0]
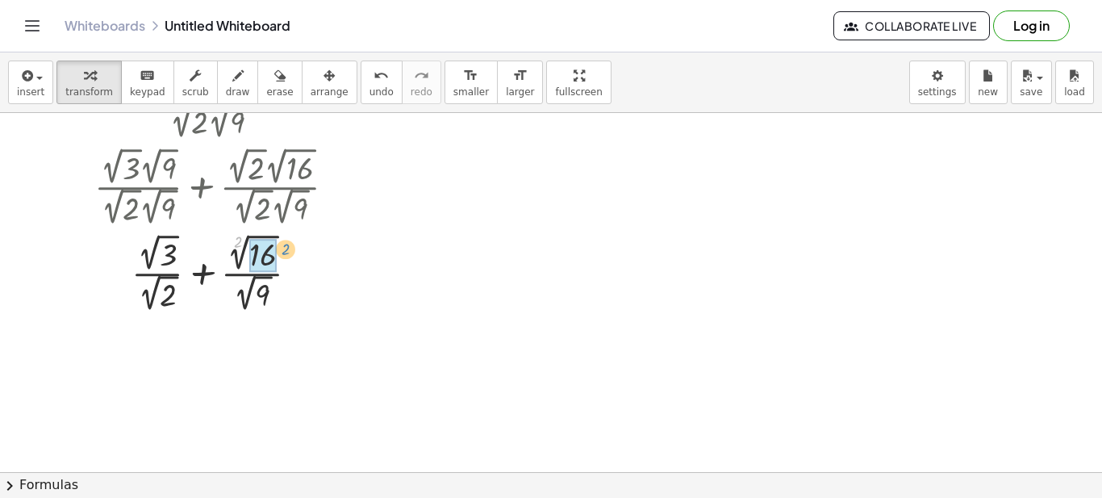
drag, startPoint x: 238, startPoint y: 245, endPoint x: 286, endPoint y: 253, distance: 48.2
click at [286, 253] on div at bounding box center [221, 272] width 270 height 86
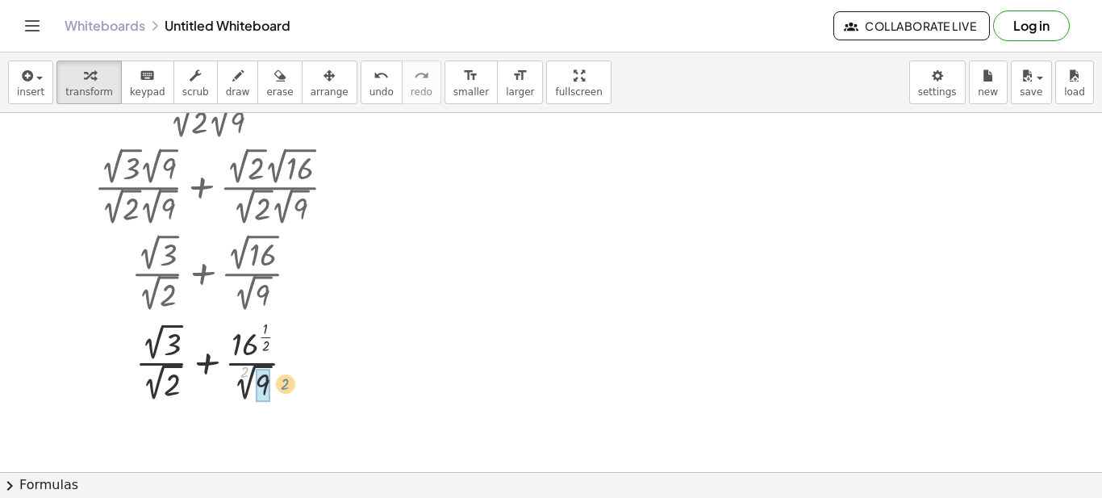
drag, startPoint x: 246, startPoint y: 370, endPoint x: 287, endPoint y: 382, distance: 42.9
click at [287, 382] on div at bounding box center [221, 360] width 270 height 90
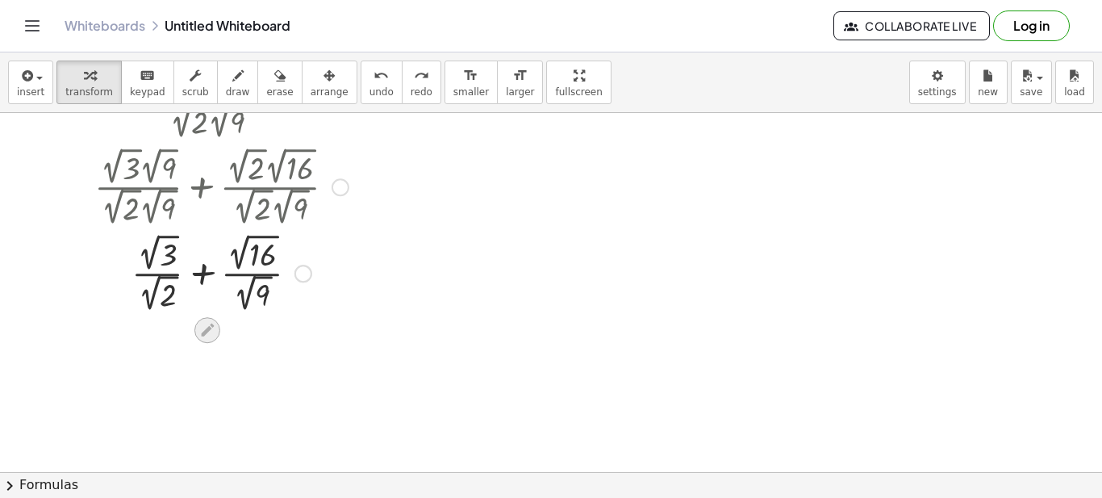
click at [211, 327] on icon at bounding box center [207, 330] width 13 height 13
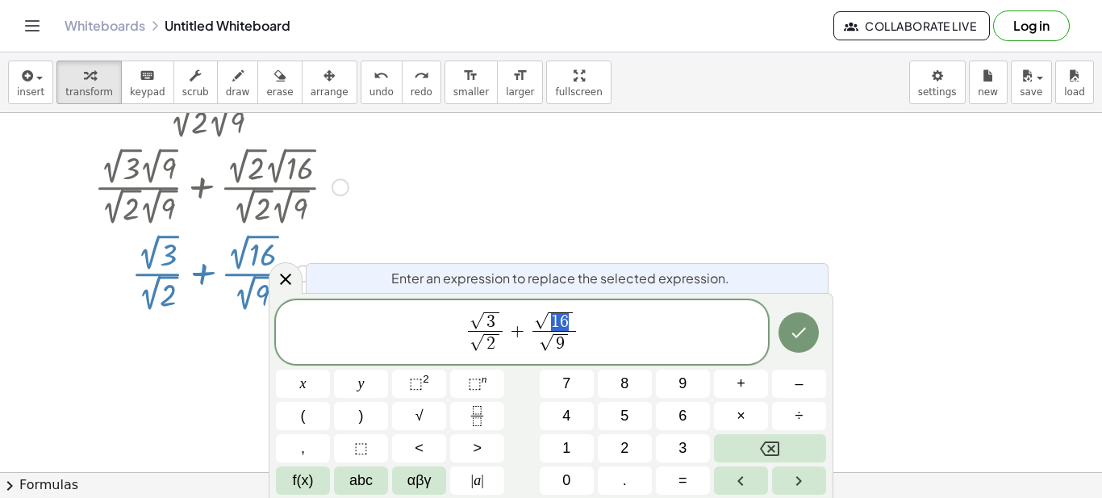
drag, startPoint x: 566, startPoint y: 318, endPoint x: 555, endPoint y: 318, distance: 10.5
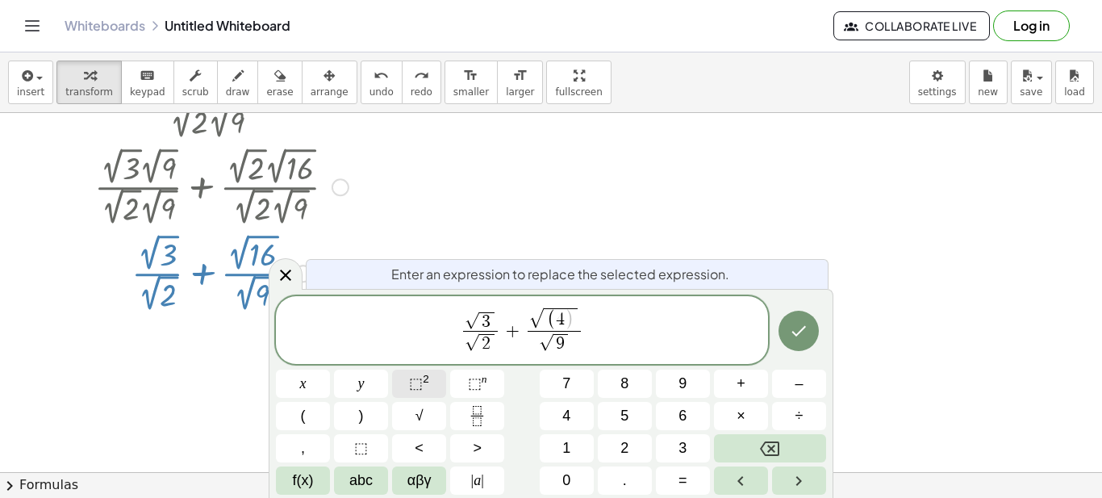
click at [421, 382] on span "⬚" at bounding box center [416, 383] width 14 height 16
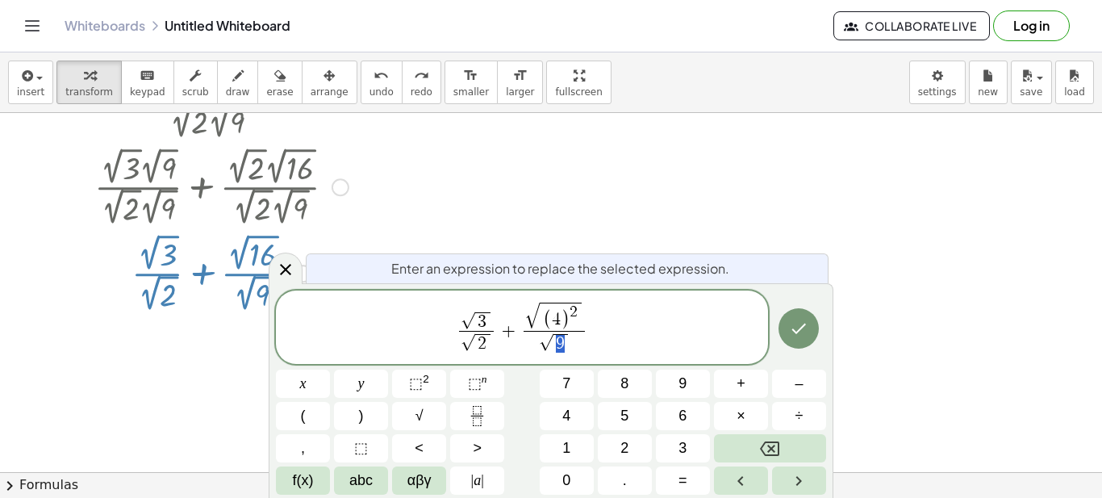
click at [583, 315] on span "√ ( 4 ) 2" at bounding box center [554, 316] width 61 height 29
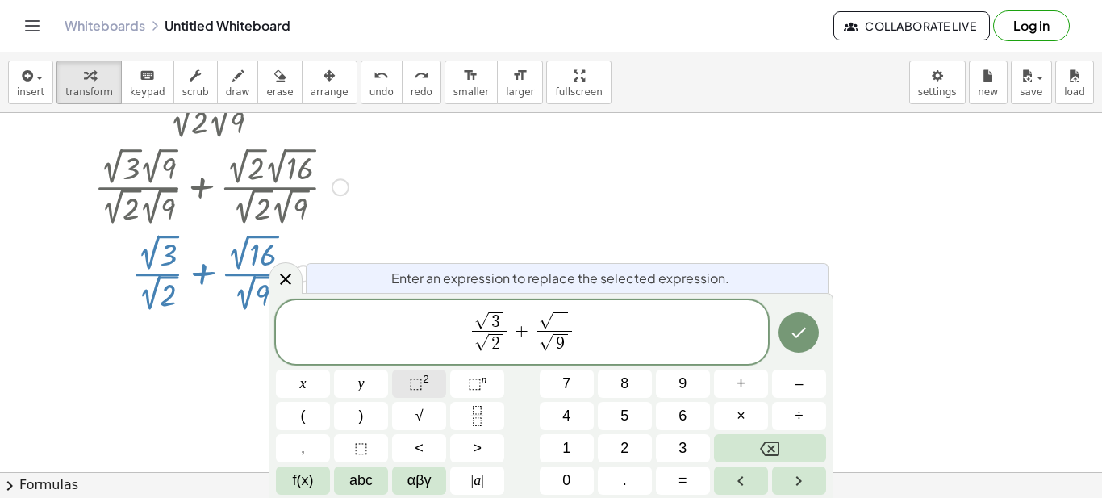
click at [423, 380] on sup "2" at bounding box center [426, 379] width 6 height 12
click at [425, 381] on sup "2" at bounding box center [426, 379] width 6 height 12
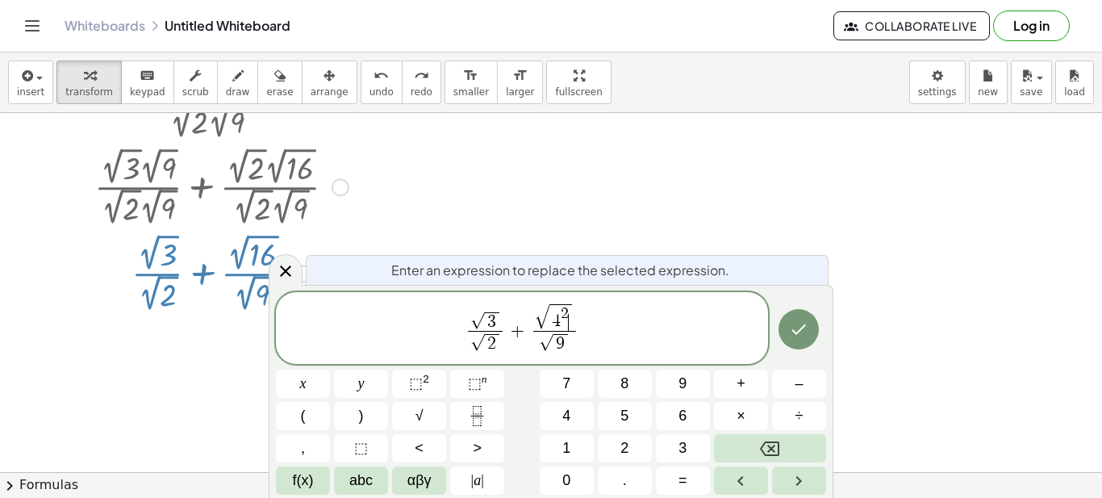
click at [562, 342] on span "9" at bounding box center [560, 344] width 9 height 18
click at [420, 382] on span "⬚" at bounding box center [416, 383] width 14 height 16
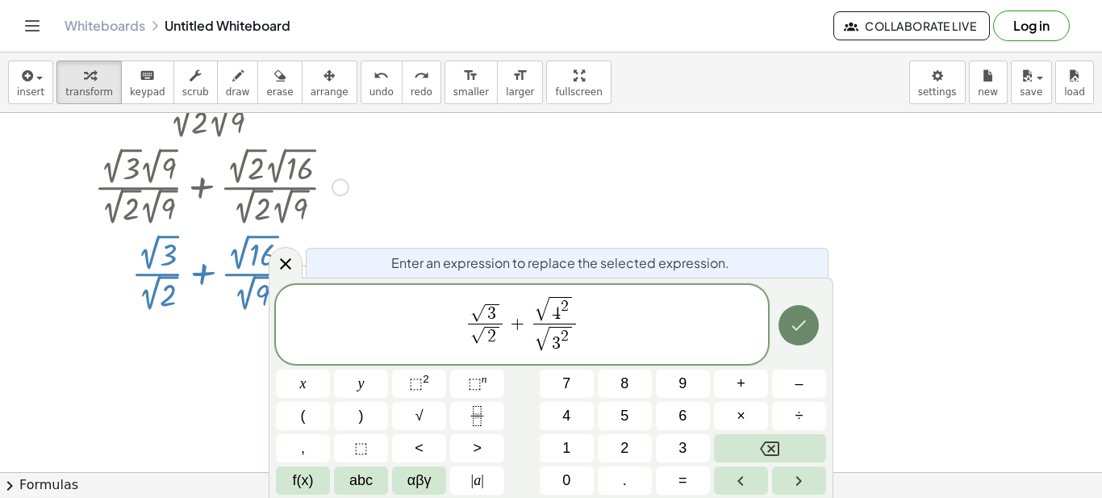
click at [796, 320] on icon "Done" at bounding box center [798, 324] width 19 height 19
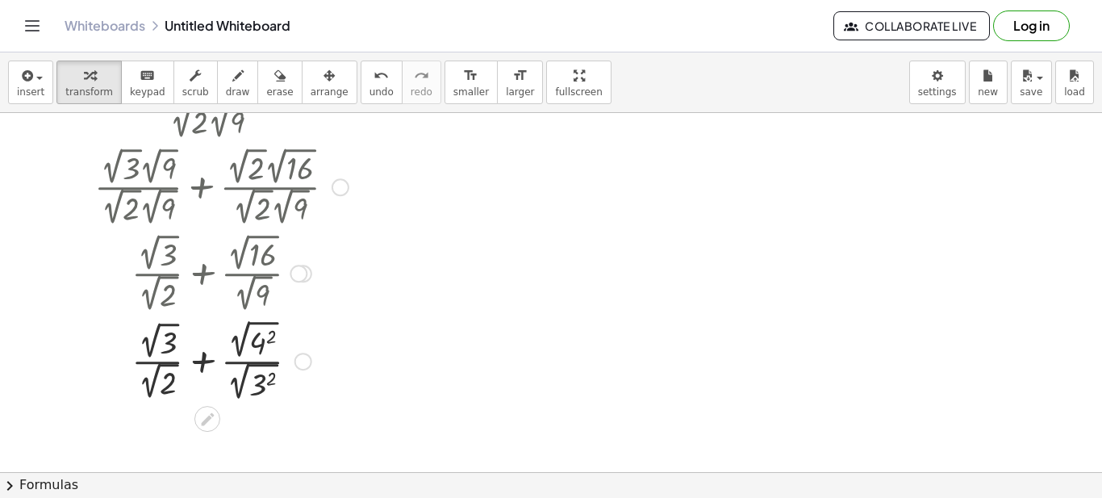
click at [238, 328] on div at bounding box center [221, 360] width 270 height 90
click at [239, 373] on div at bounding box center [221, 360] width 270 height 88
drag, startPoint x: 238, startPoint y: 329, endPoint x: 288, endPoint y: 340, distance: 51.1
click at [288, 340] on div at bounding box center [221, 360] width 270 height 90
drag, startPoint x: 239, startPoint y: 370, endPoint x: 291, endPoint y: 378, distance: 53.1
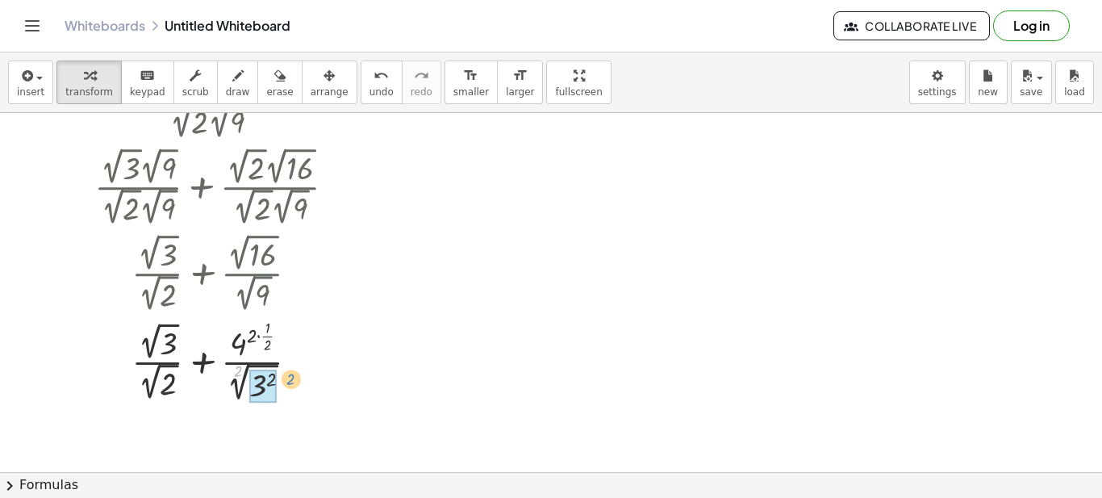
click at [291, 378] on div at bounding box center [221, 360] width 270 height 91
drag, startPoint x: 251, startPoint y: 335, endPoint x: 268, endPoint y: 323, distance: 20.8
click at [268, 323] on div at bounding box center [221, 360] width 270 height 92
drag, startPoint x: 253, startPoint y: 377, endPoint x: 270, endPoint y: 366, distance: 19.9
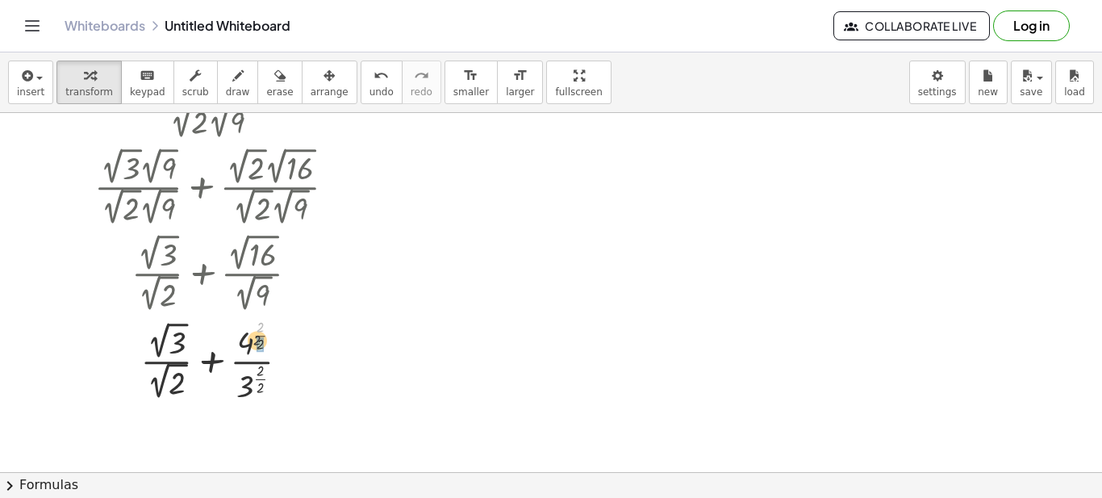
click at [253, 343] on div at bounding box center [221, 360] width 270 height 92
drag, startPoint x: 260, startPoint y: 370, endPoint x: 260, endPoint y: 382, distance: 12.1
drag, startPoint x: 261, startPoint y: 336, endPoint x: 254, endPoint y: 349, distance: 14.4
drag, startPoint x: 260, startPoint y: 374, endPoint x: 253, endPoint y: 381, distance: 9.7
click at [264, 257] on div at bounding box center [221, 272] width 270 height 86
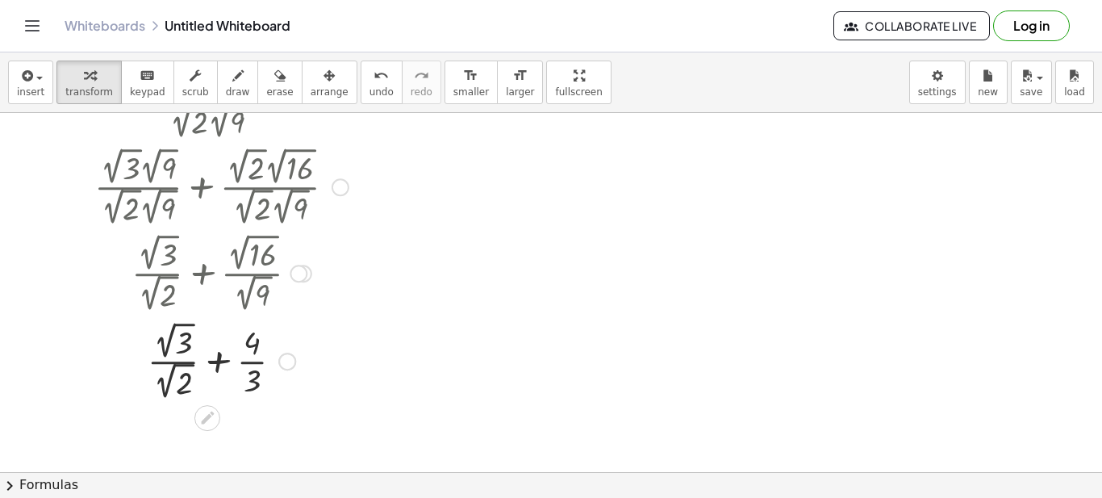
drag, startPoint x: 264, startPoint y: 257, endPoint x: 253, endPoint y: 259, distance: 11.6
click at [253, 259] on div at bounding box center [221, 272] width 270 height 86
click at [234, 244] on div at bounding box center [221, 272] width 270 height 86
drag, startPoint x: 236, startPoint y: 243, endPoint x: 280, endPoint y: 253, distance: 45.6
click at [280, 253] on div at bounding box center [221, 272] width 270 height 86
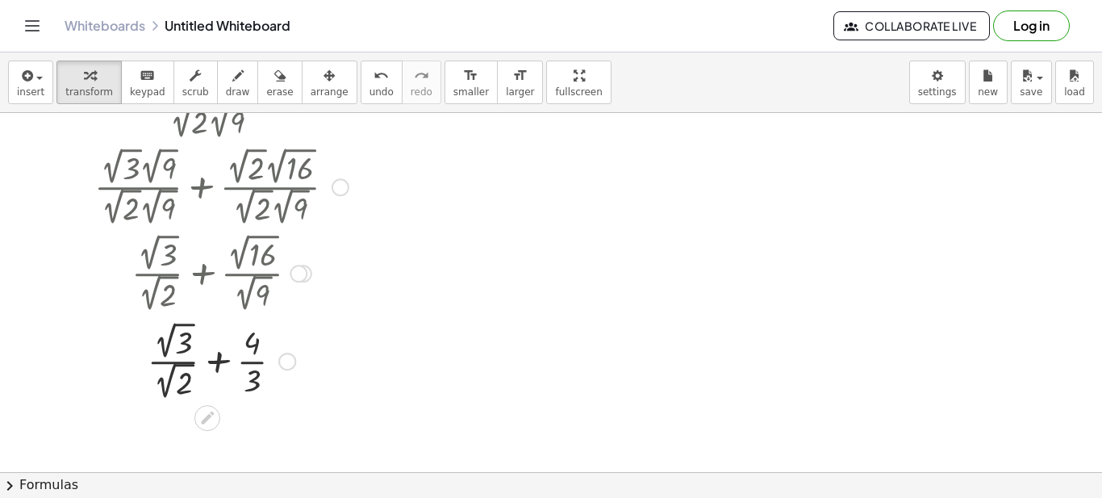
click at [240, 286] on div at bounding box center [221, 272] width 270 height 86
drag, startPoint x: 240, startPoint y: 285, endPoint x: 255, endPoint y: 296, distance: 19.0
click at [255, 297] on div at bounding box center [221, 272] width 270 height 86
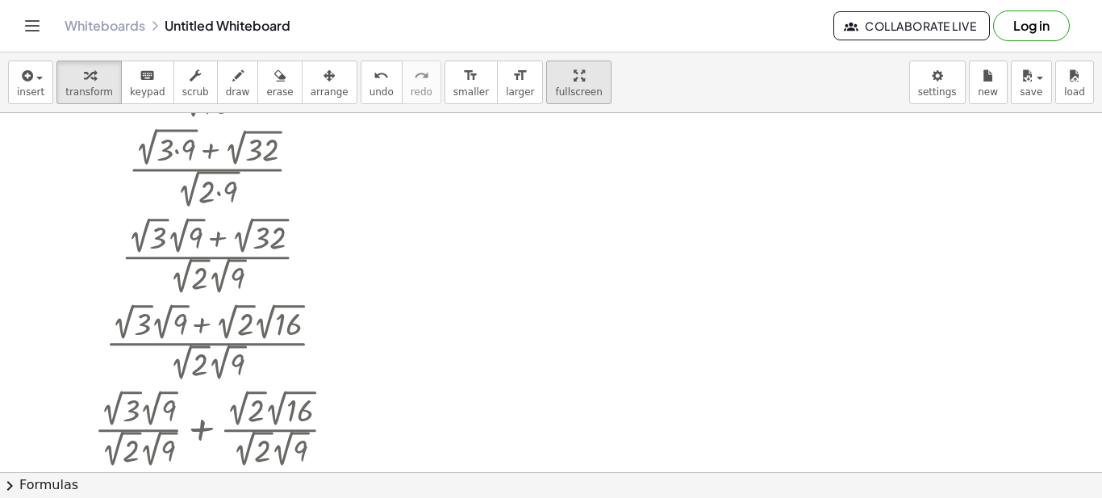
scroll to position [0, 0]
